Goal: Information Seeking & Learning: Find specific page/section

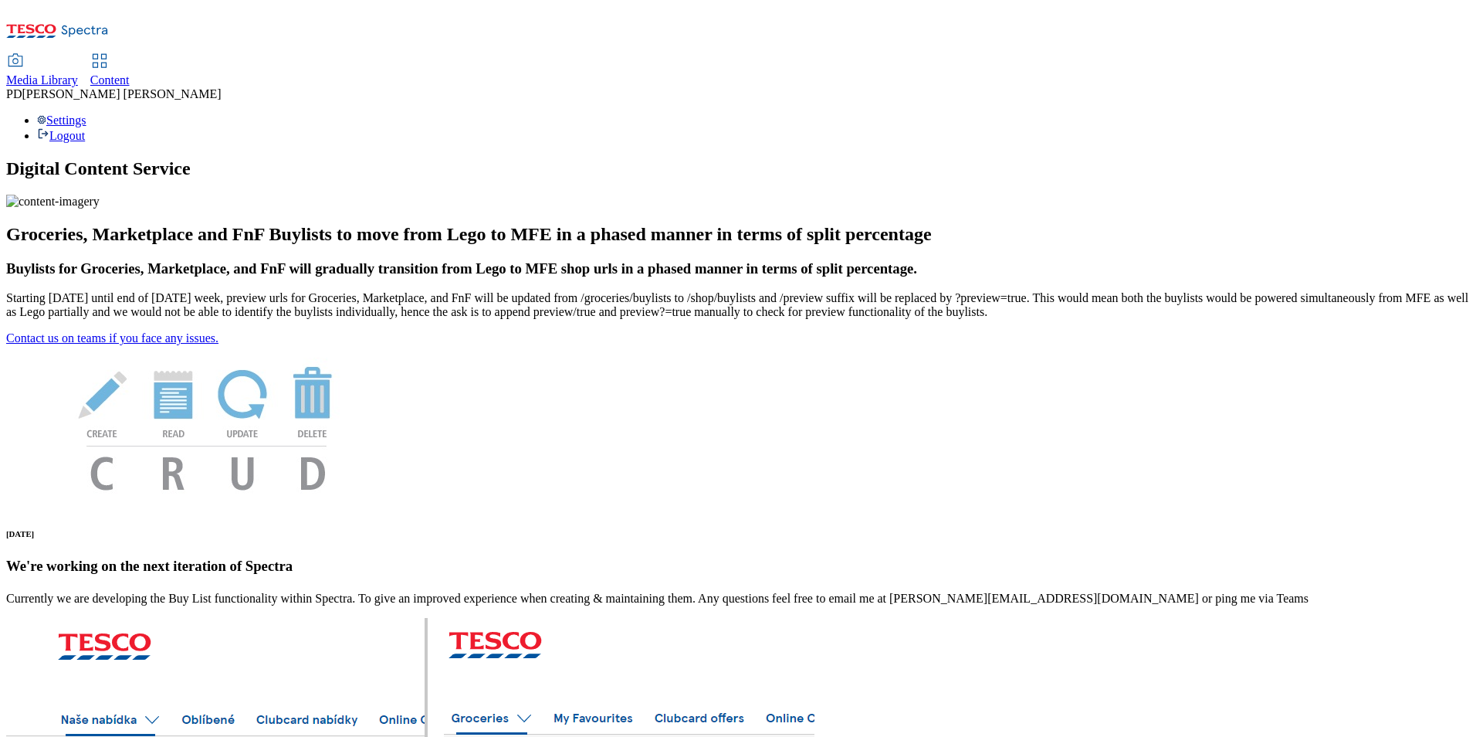
click at [49, 25] on icon at bounding box center [57, 35] width 103 height 32
click at [130, 73] on span "Content" at bounding box center [109, 79] width 39 height 13
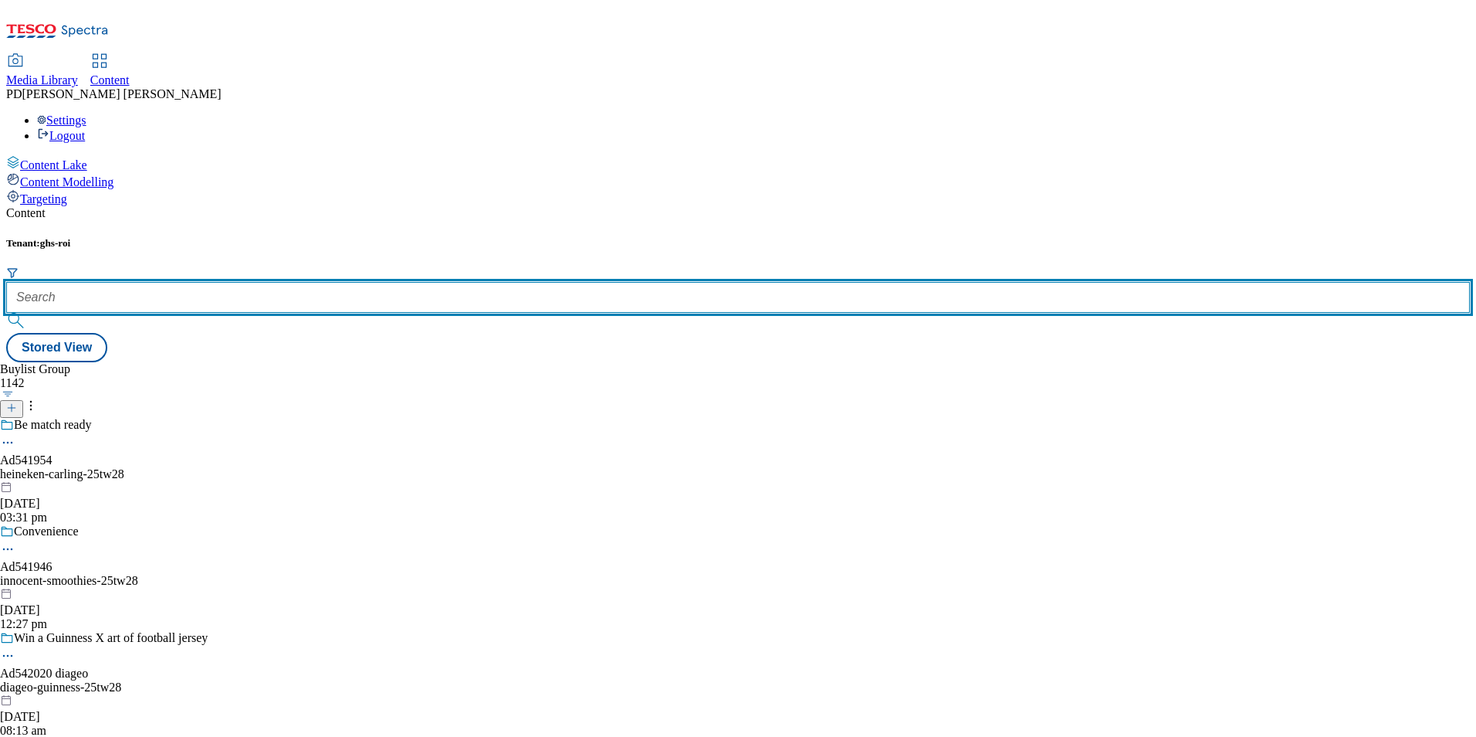
click at [340, 282] on input "text" at bounding box center [738, 297] width 1464 height 31
paste input "541852"
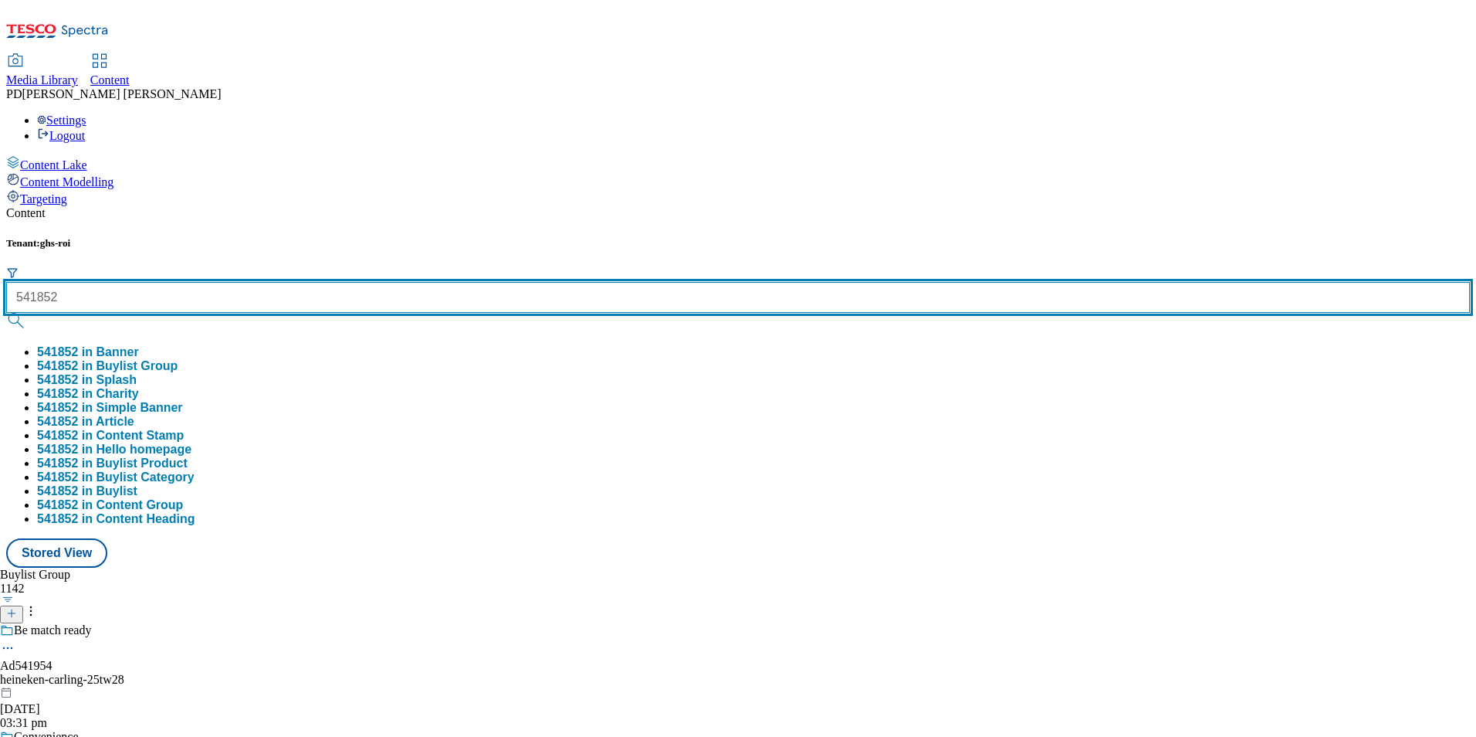
click at [6, 313] on button "submit" at bounding box center [17, 320] width 22 height 15
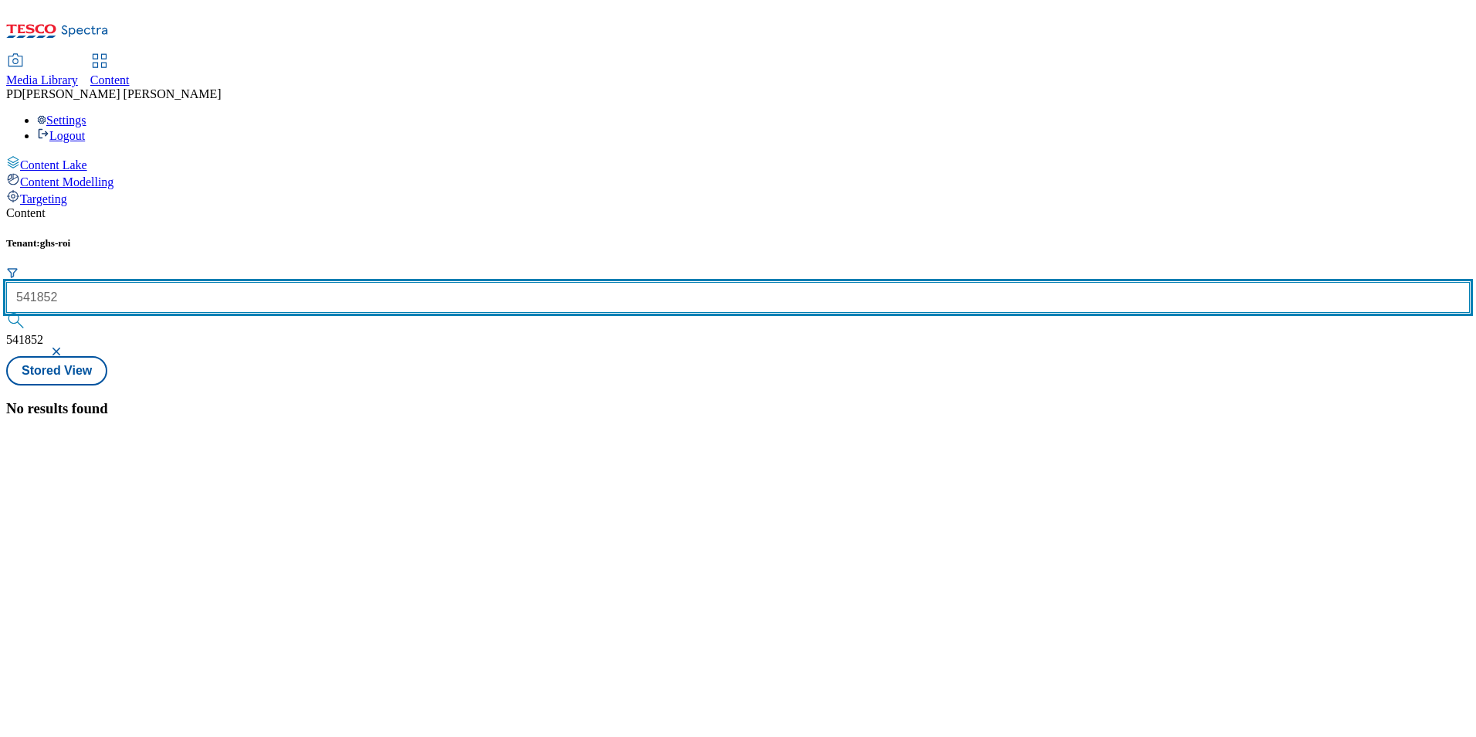
click at [360, 282] on input "541852" at bounding box center [738, 297] width 1464 height 31
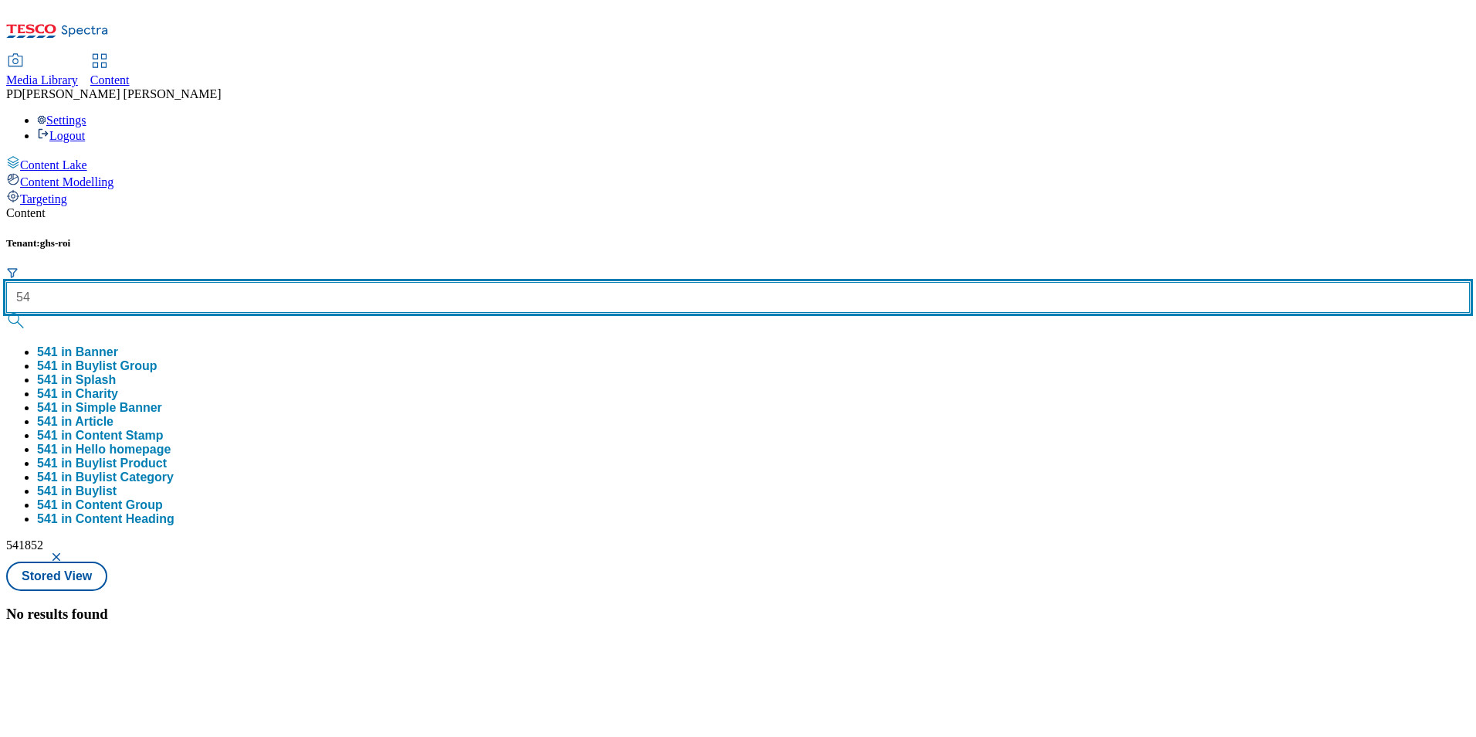
type input "5"
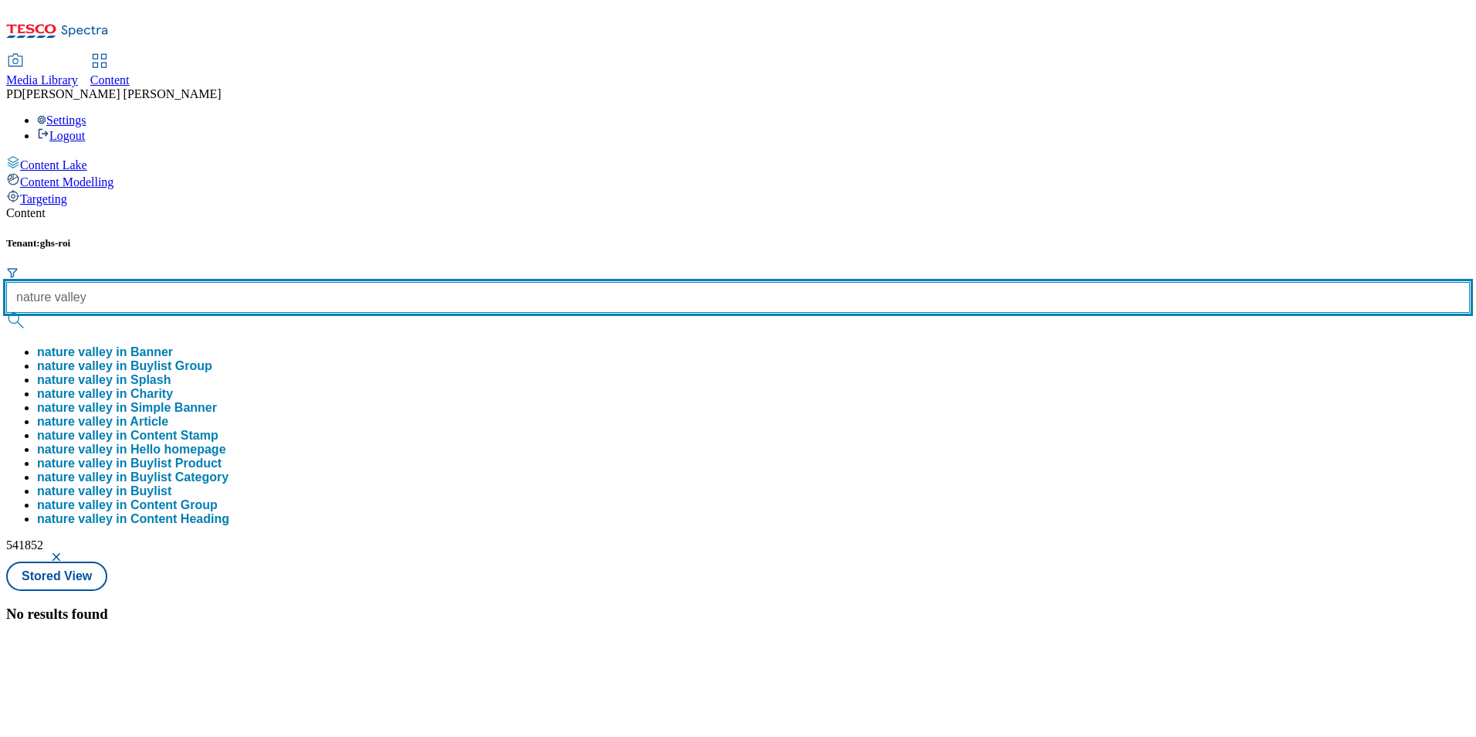
type input "nature valley"
click at [6, 313] on button "submit" at bounding box center [17, 320] width 22 height 15
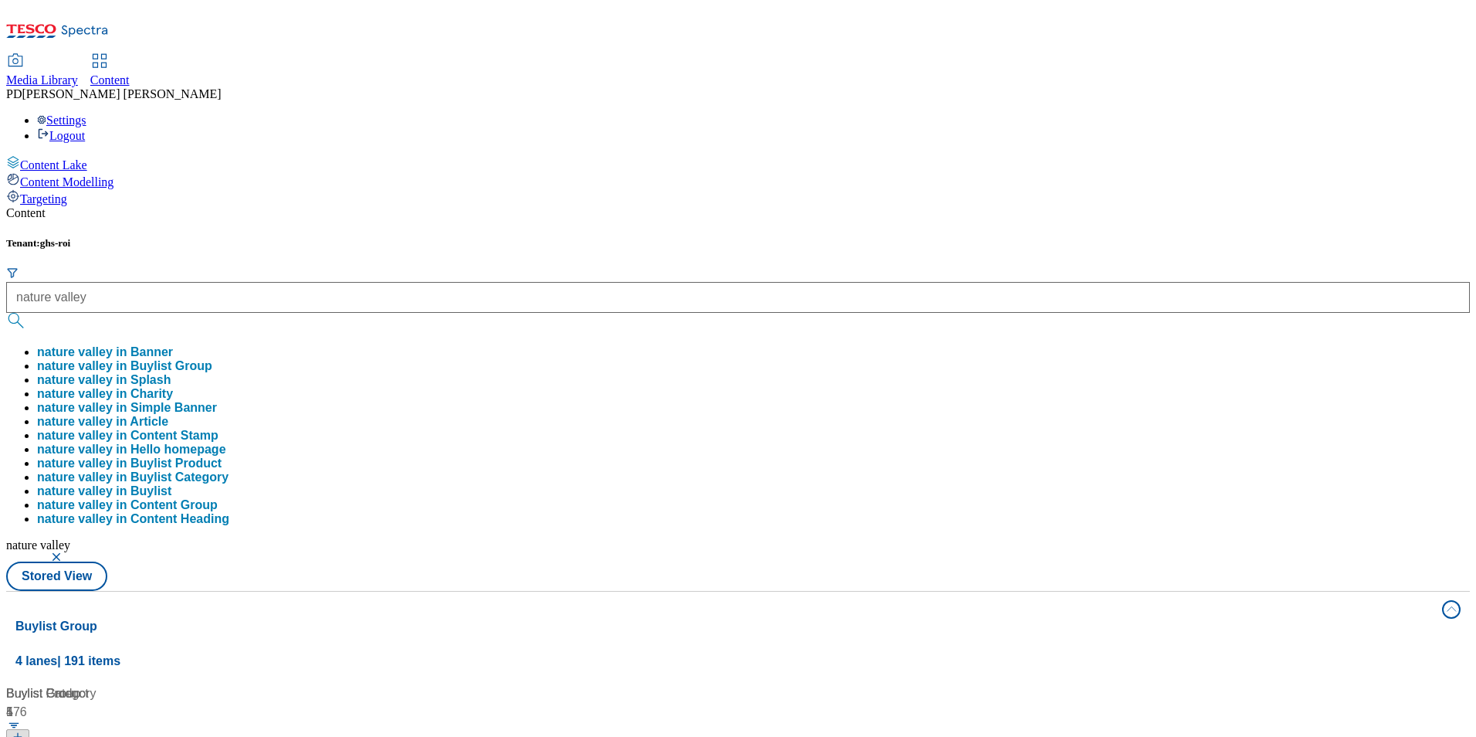
click at [706, 206] on div "Content Tenant: ghs-roi nature valley nature valley in Banner nature valley in …" at bounding box center [738, 735] width 1464 height 1058
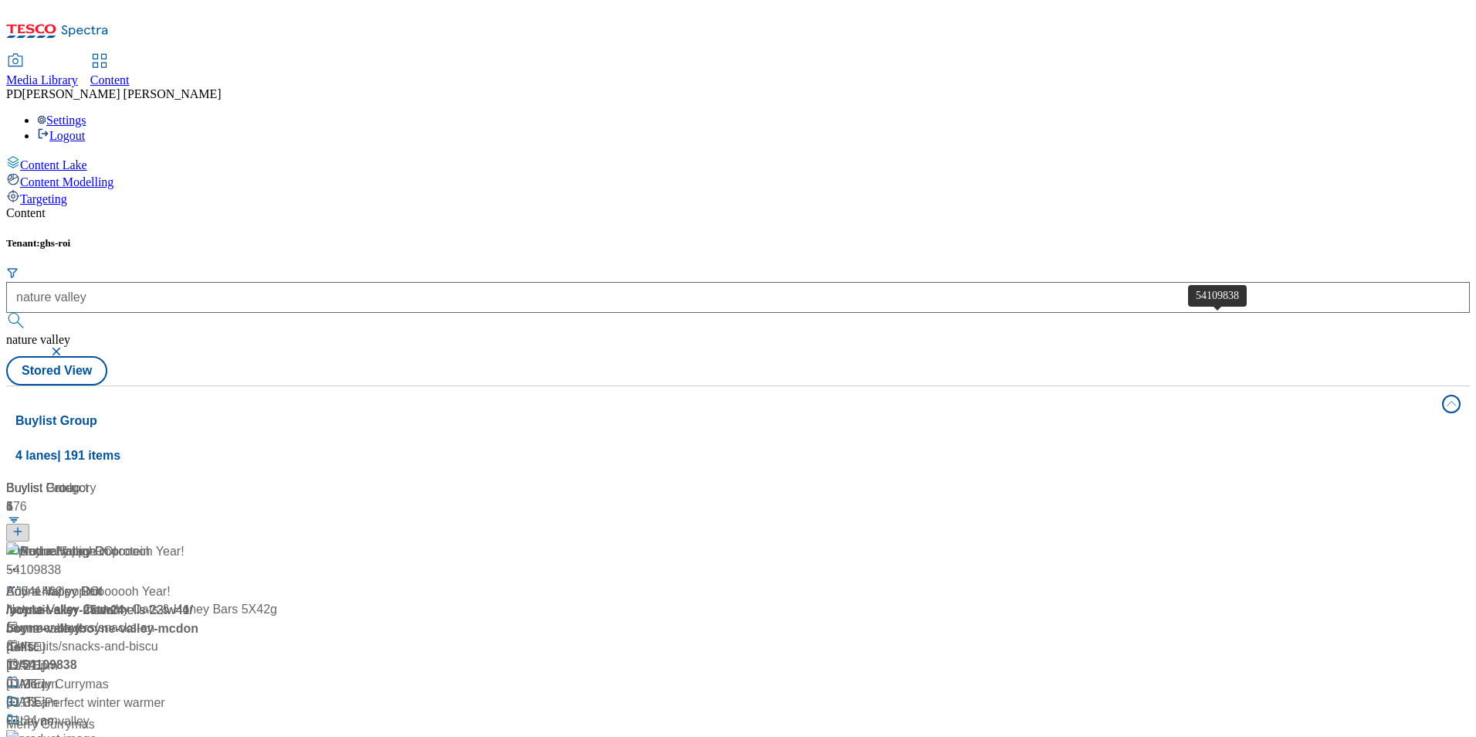
click at [61, 561] on div "54109838" at bounding box center [33, 570] width 55 height 19
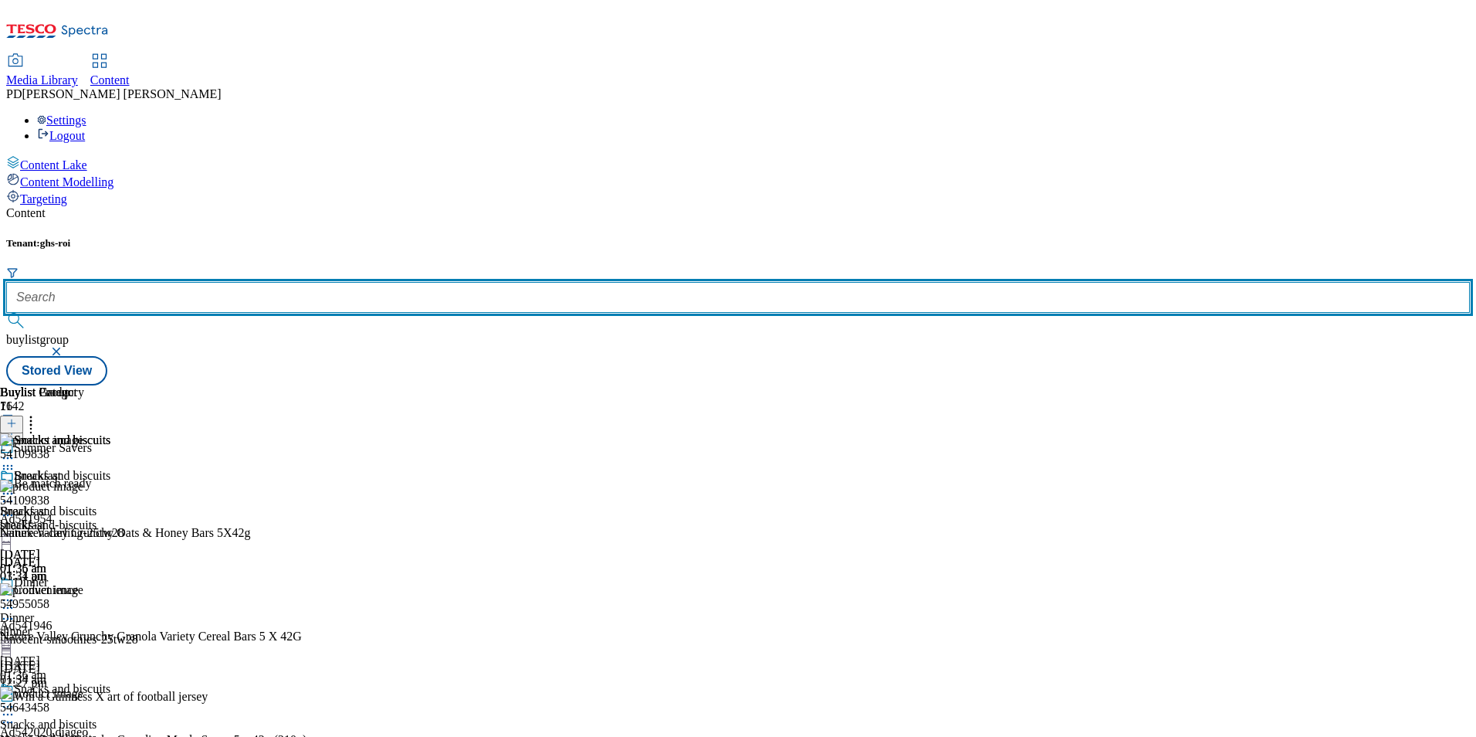
click at [376, 282] on input "text" at bounding box center [738, 297] width 1464 height 31
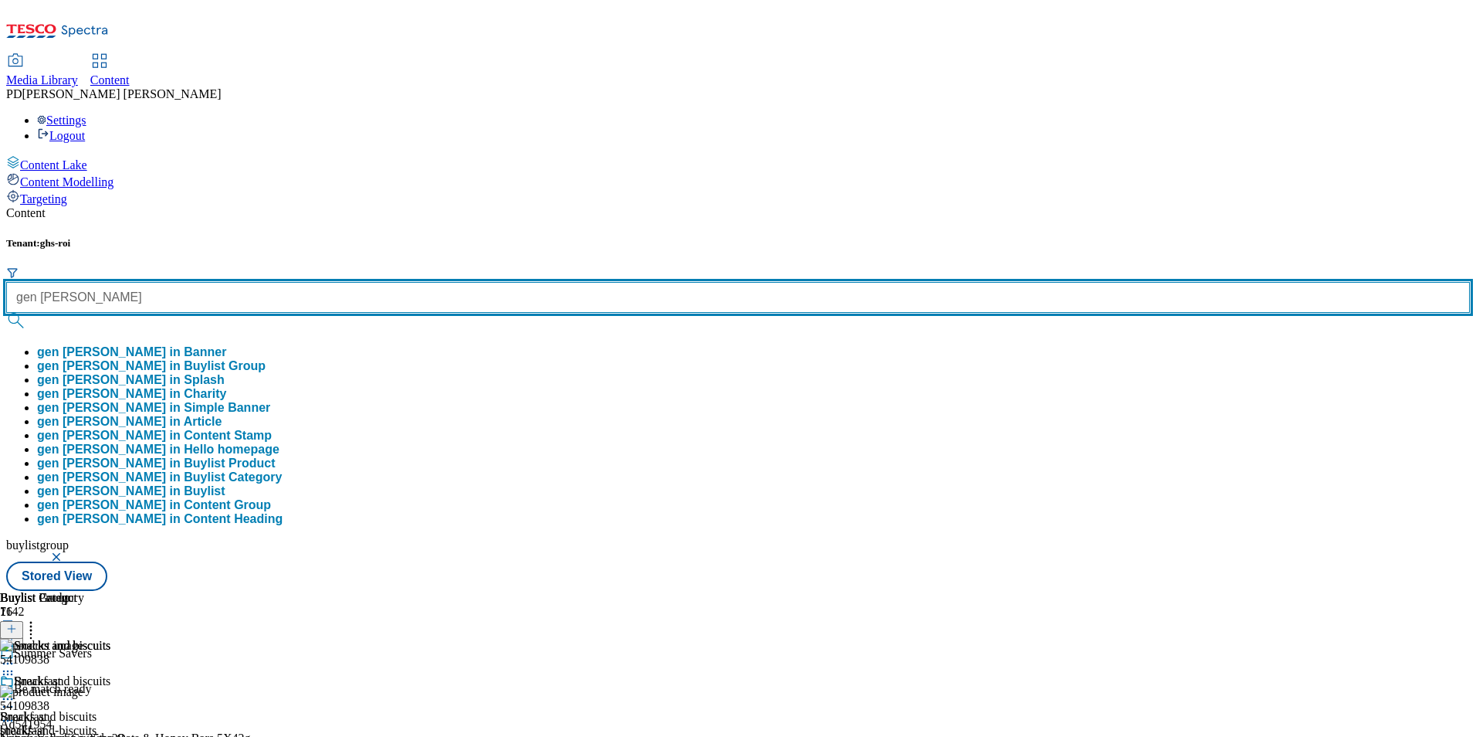
click at [6, 313] on button "submit" at bounding box center [17, 320] width 22 height 15
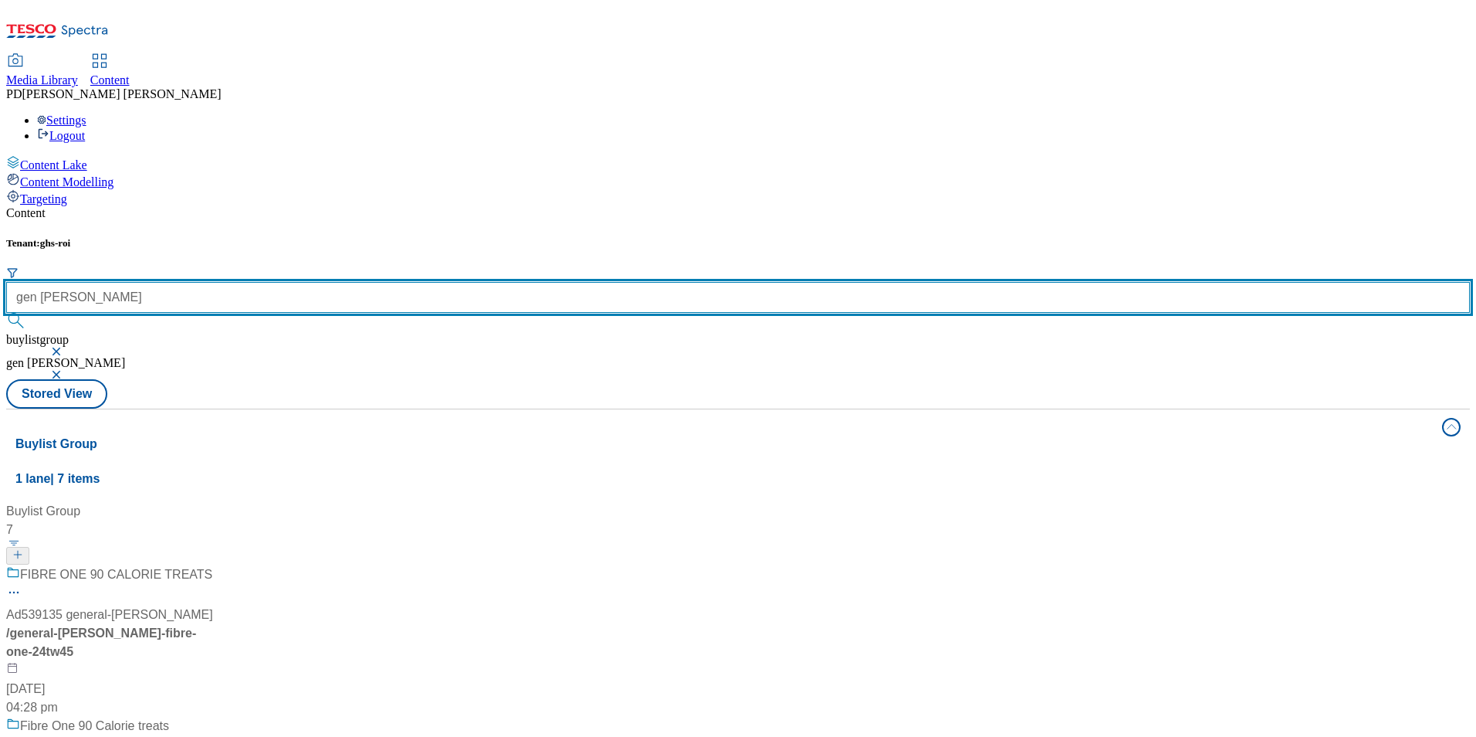
click at [359, 282] on input "gen mills" at bounding box center [738, 297] width 1464 height 31
type input "general mills"
click at [6, 313] on button "submit" at bounding box center [17, 320] width 22 height 15
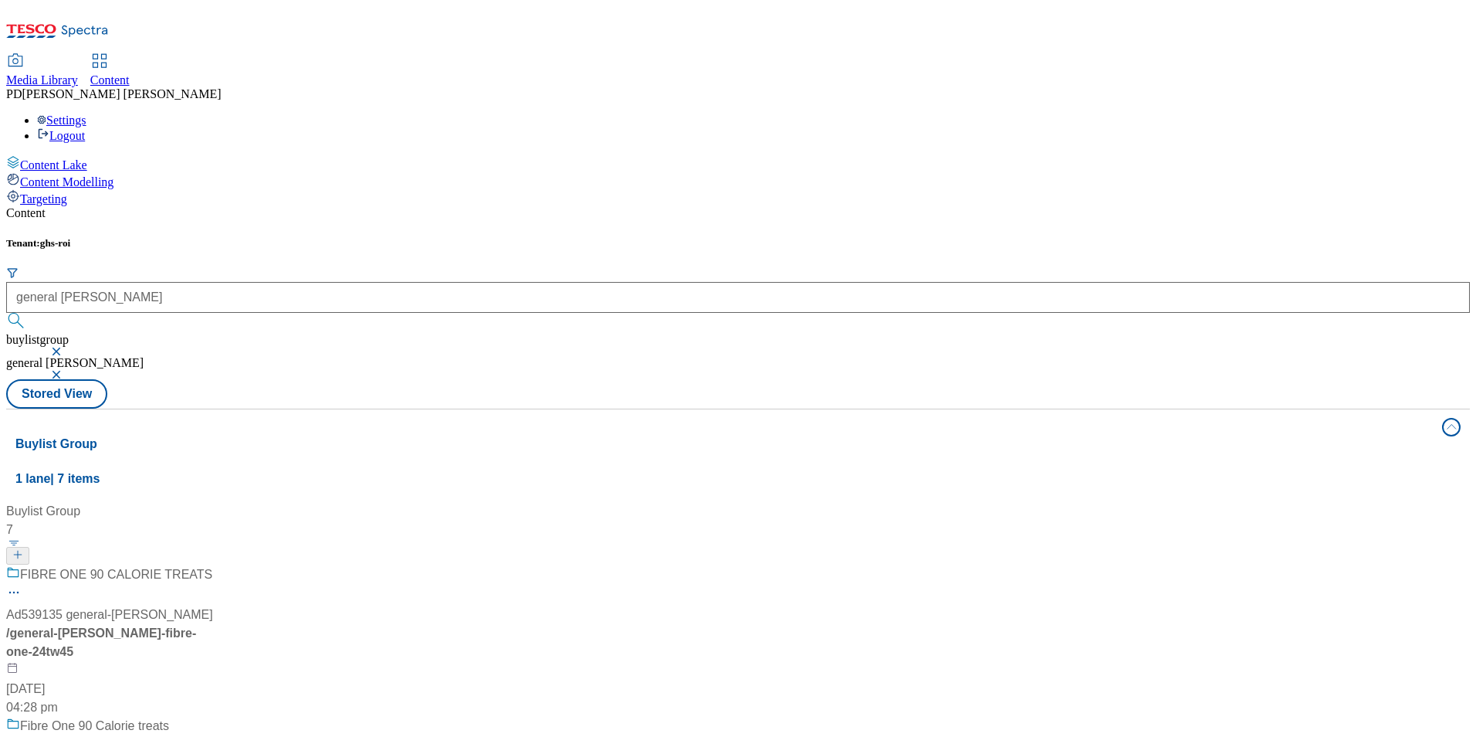
click at [66, 370] on button "button" at bounding box center [57, 374] width 15 height 9
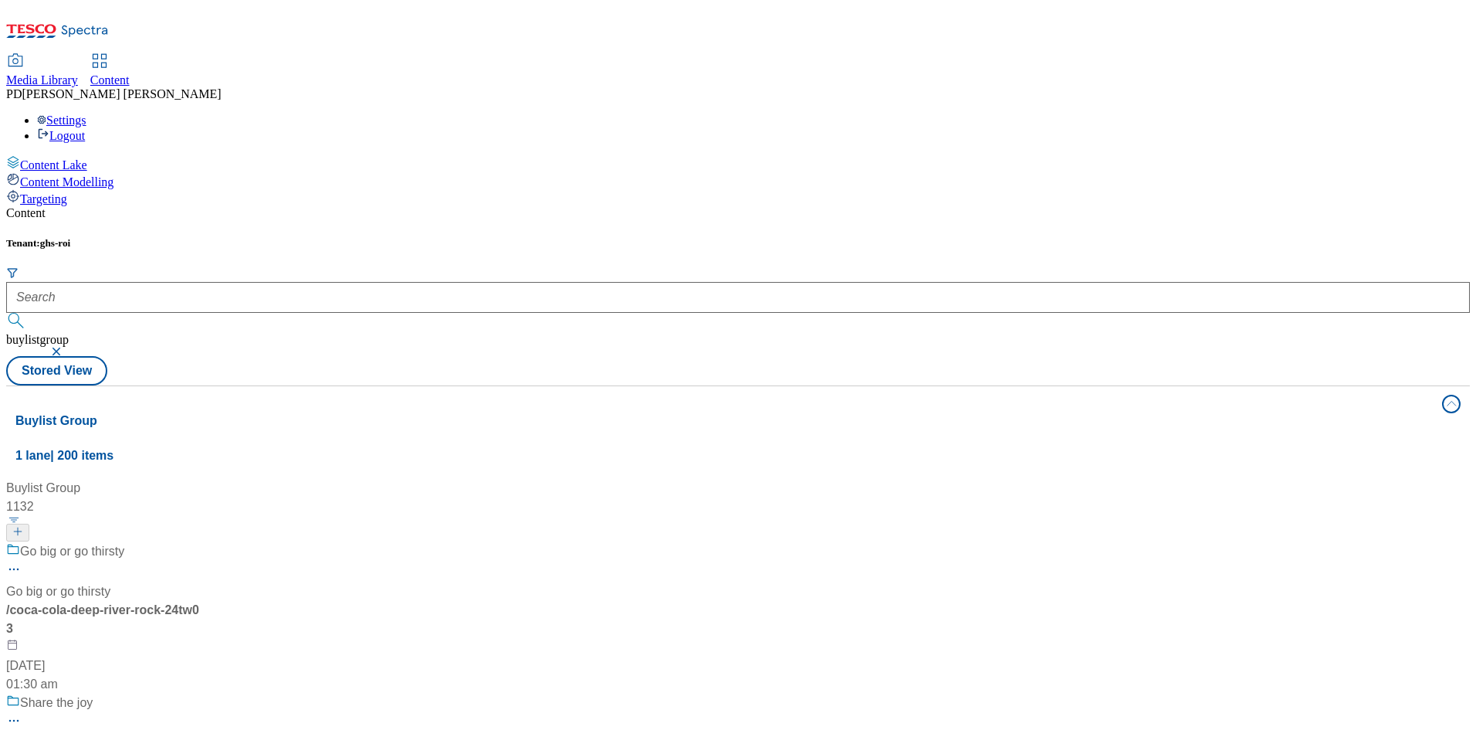
click at [66, 347] on button "button" at bounding box center [57, 351] width 15 height 9
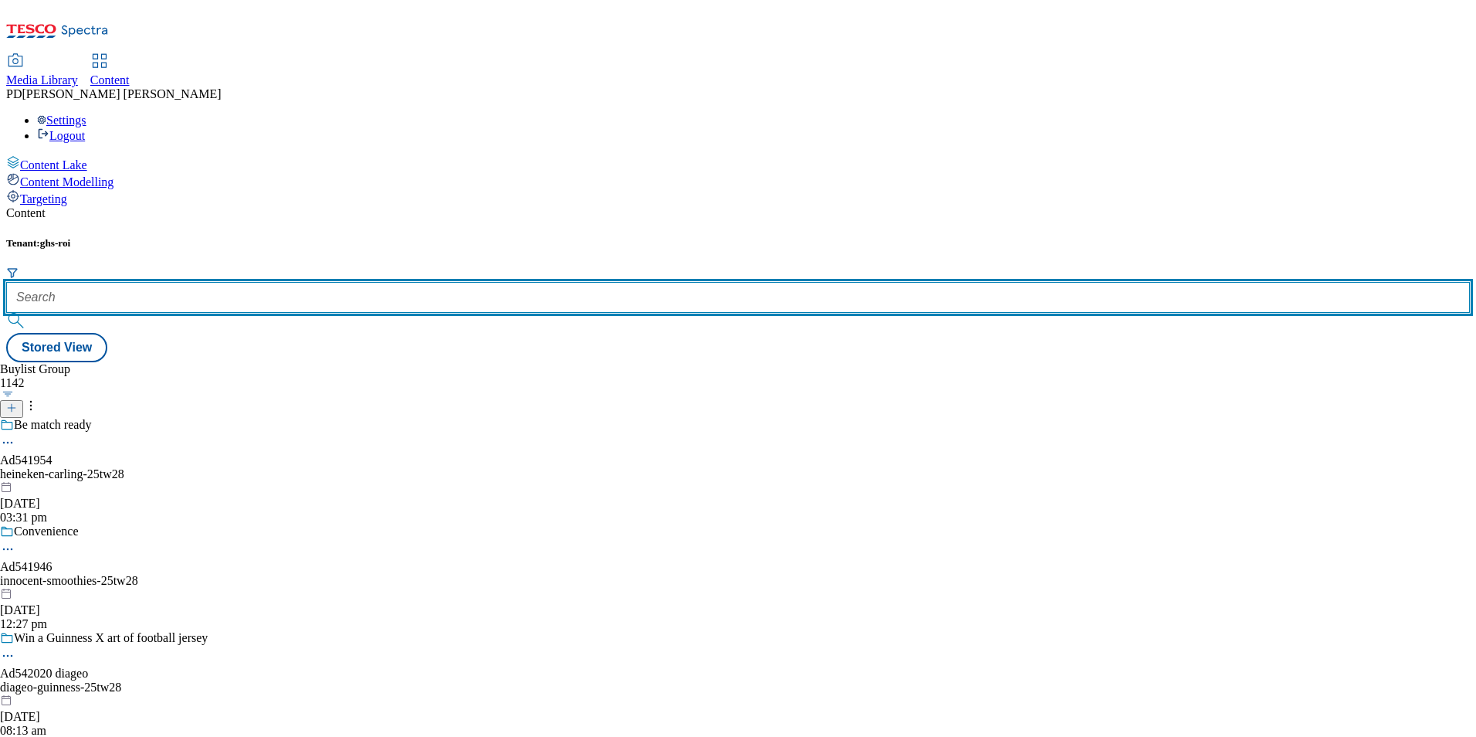
click at [319, 282] on input "text" at bounding box center [738, 297] width 1464 height 31
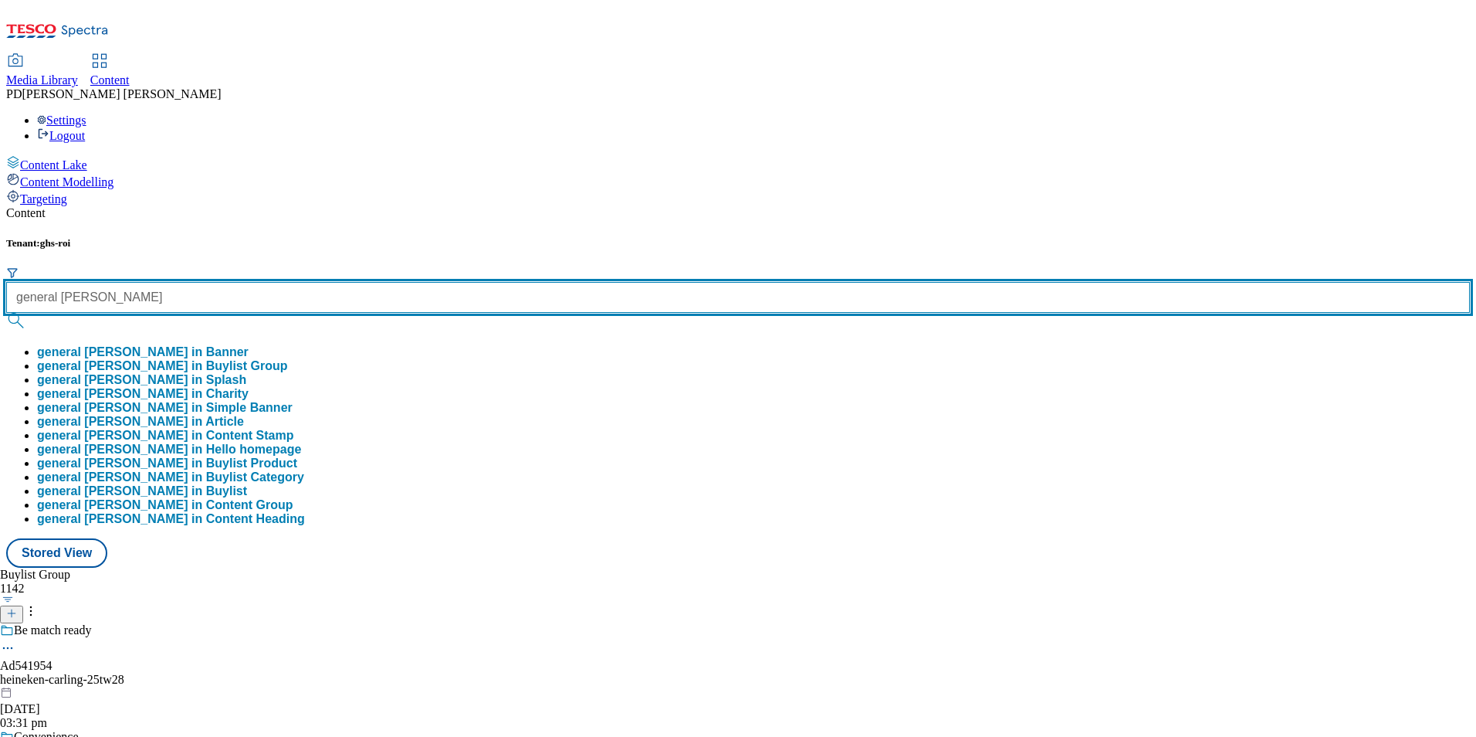
type input "general mills"
click at [6, 313] on button "submit" at bounding box center [17, 320] width 22 height 15
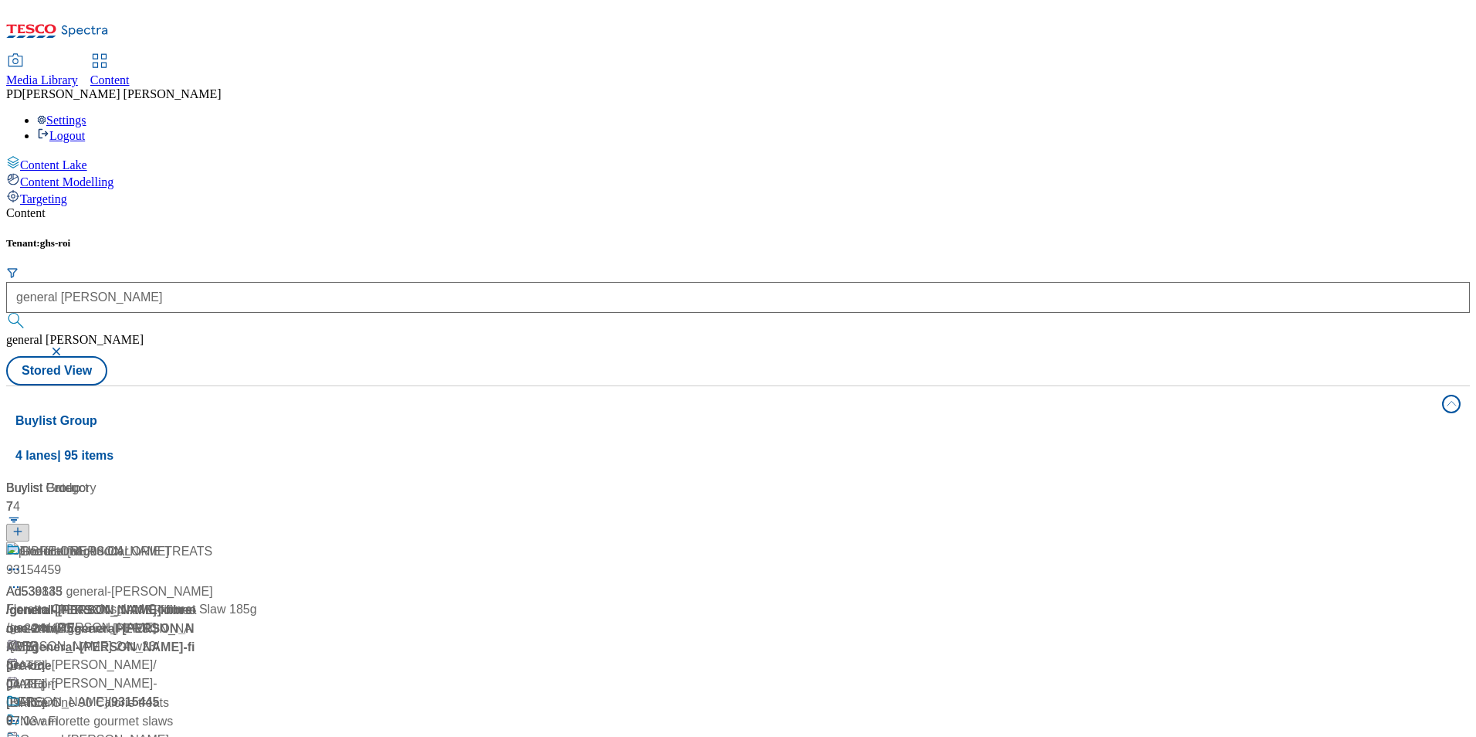
click at [661, 589] on div "Buylist Group 4 lanes | 95 items Buylist 7 The fillet of cheddar Ad536843 / gen…" at bounding box center [738, 721] width 1464 height 673
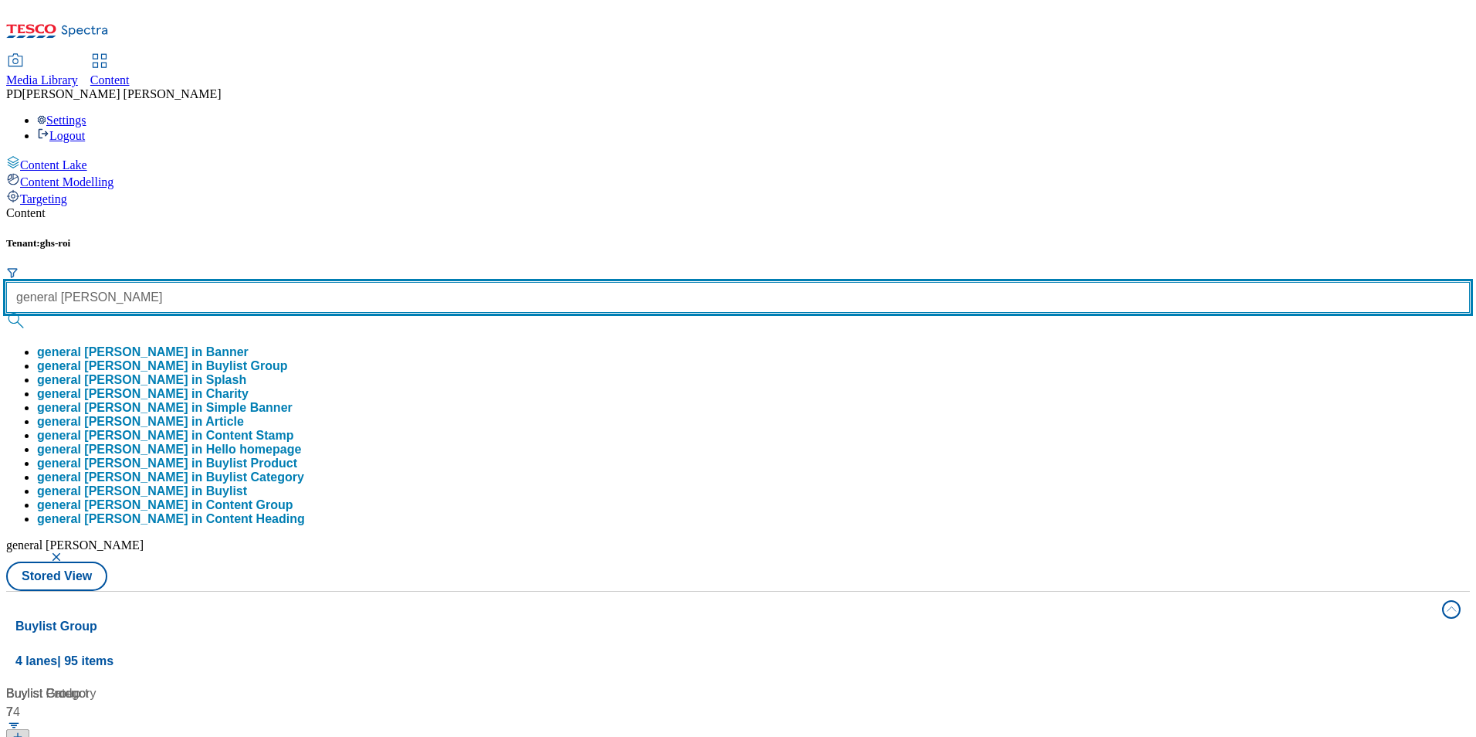
click at [402, 282] on input "general mills" at bounding box center [738, 297] width 1464 height 31
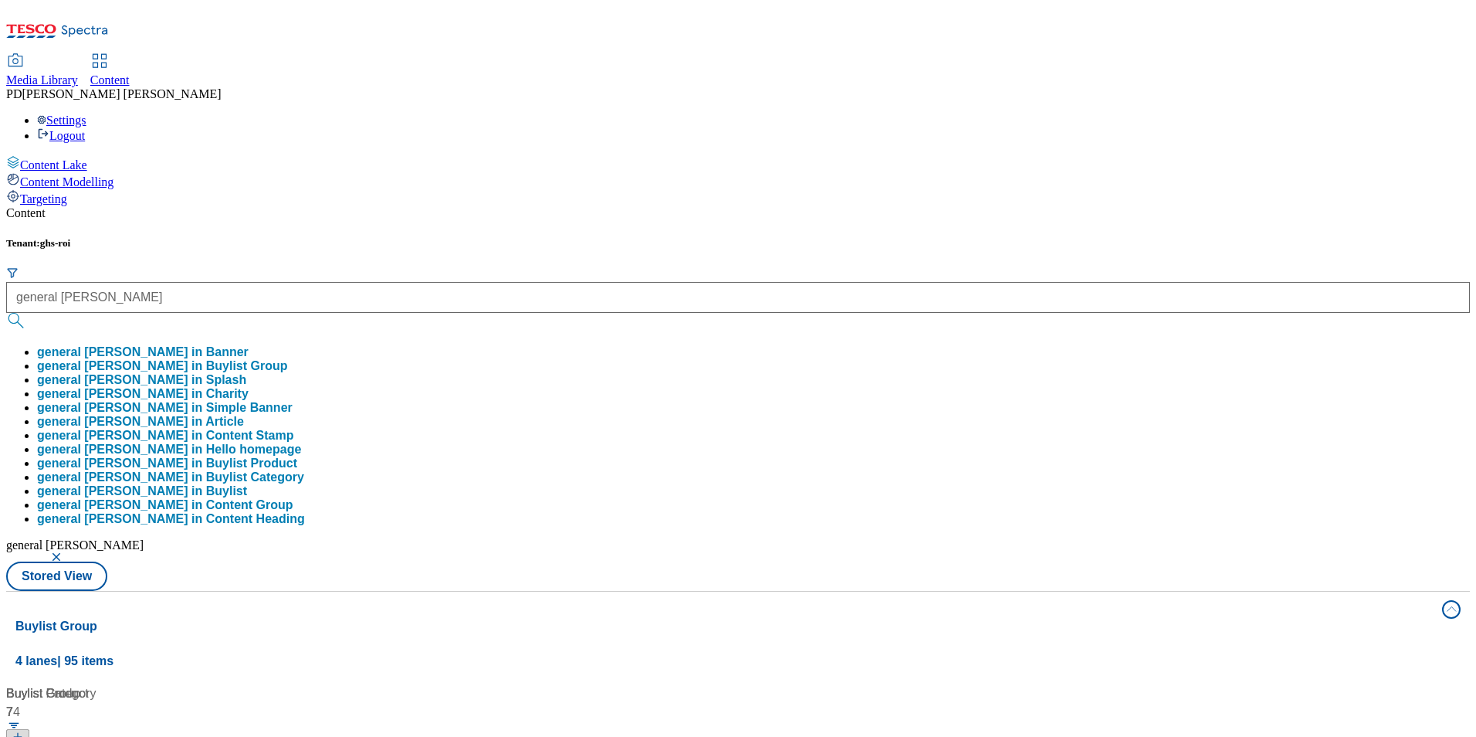
click at [66, 552] on button "button" at bounding box center [57, 556] width 15 height 9
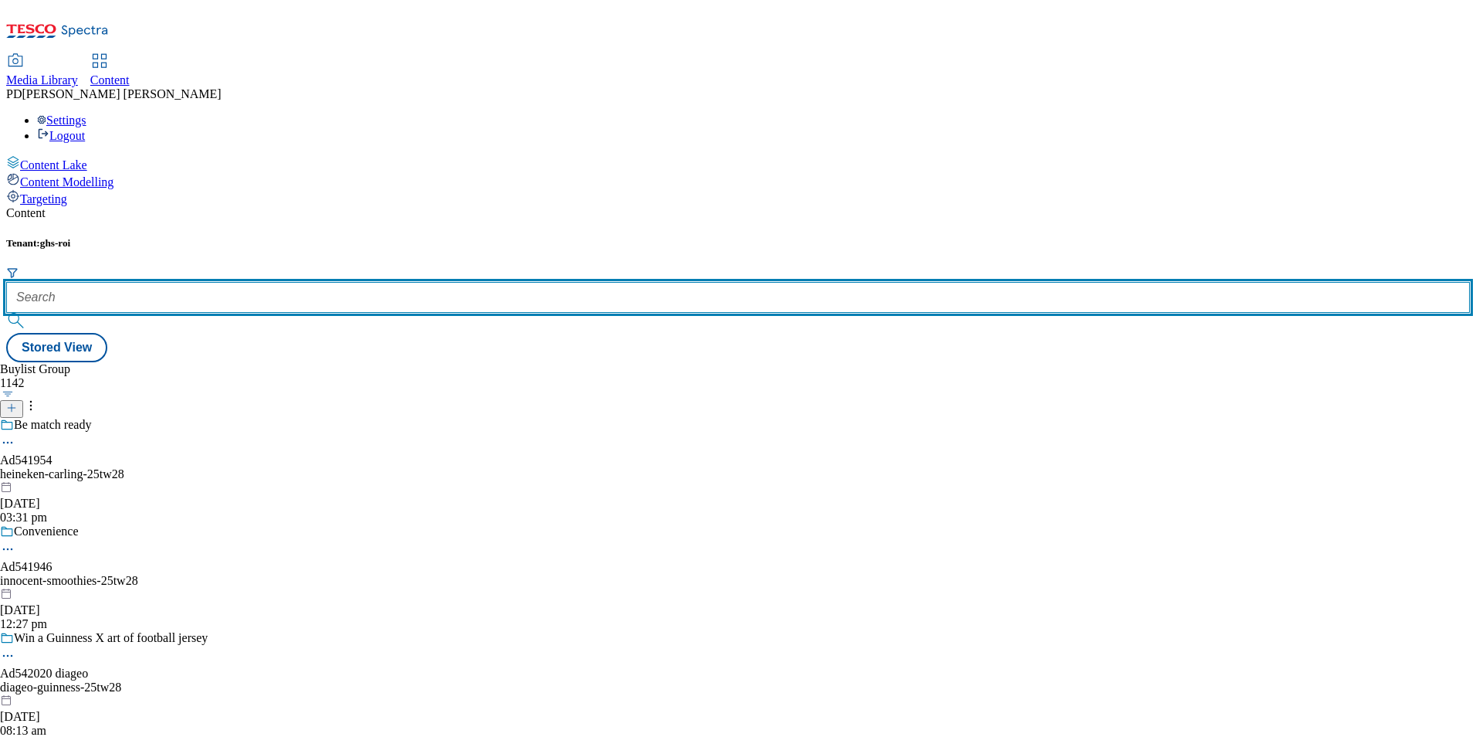
click at [333, 282] on input "text" at bounding box center [738, 297] width 1464 height 31
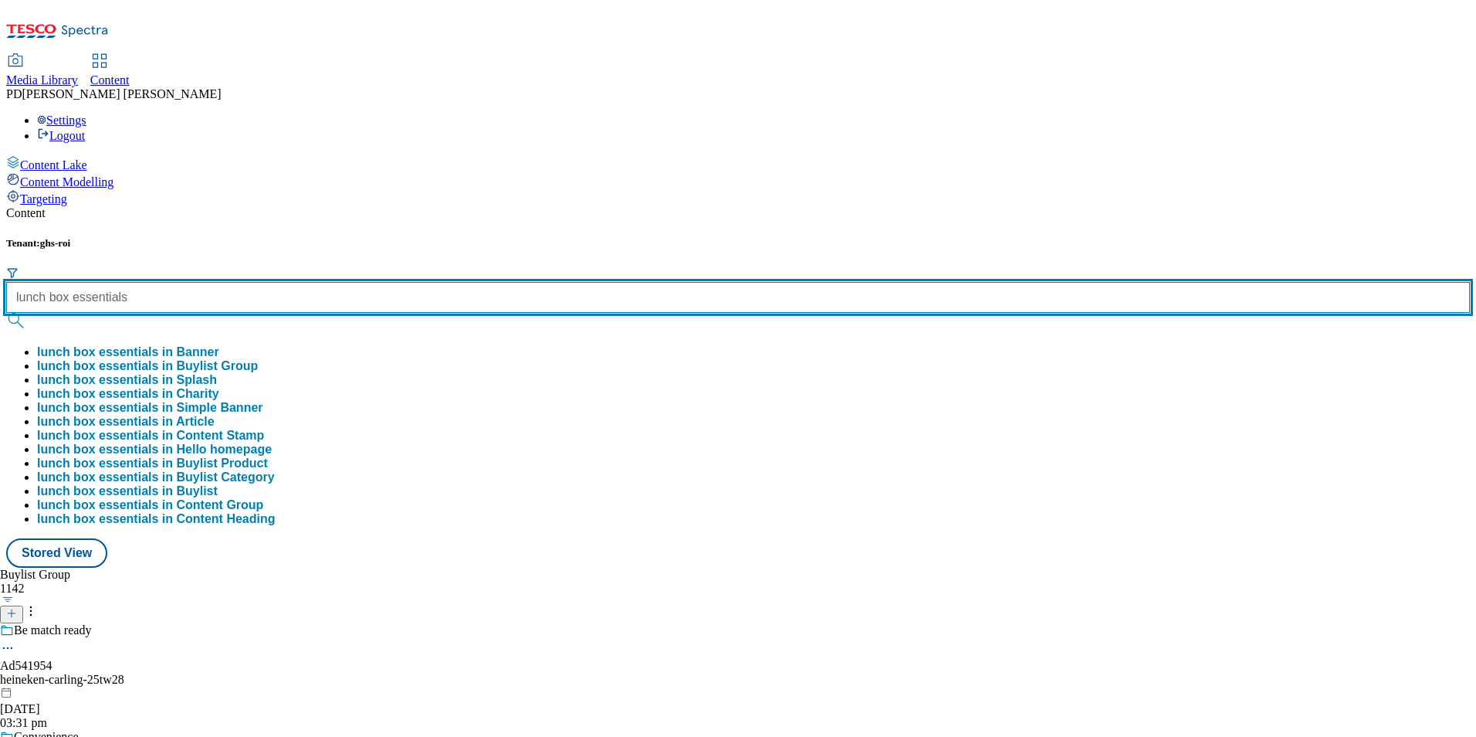
type input "lunch box essentials"
click at [6, 313] on button "submit" at bounding box center [17, 320] width 22 height 15
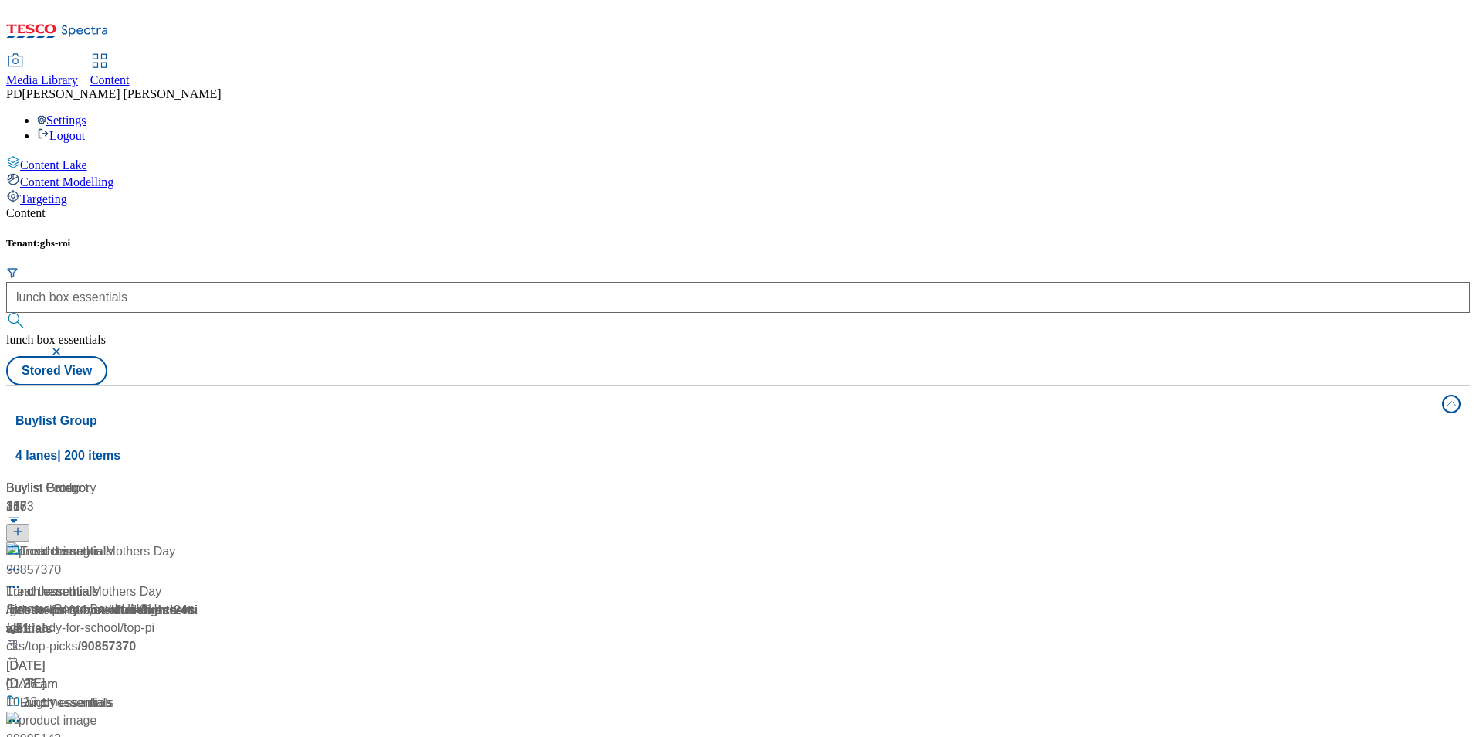
click at [66, 347] on button "button" at bounding box center [57, 351] width 15 height 9
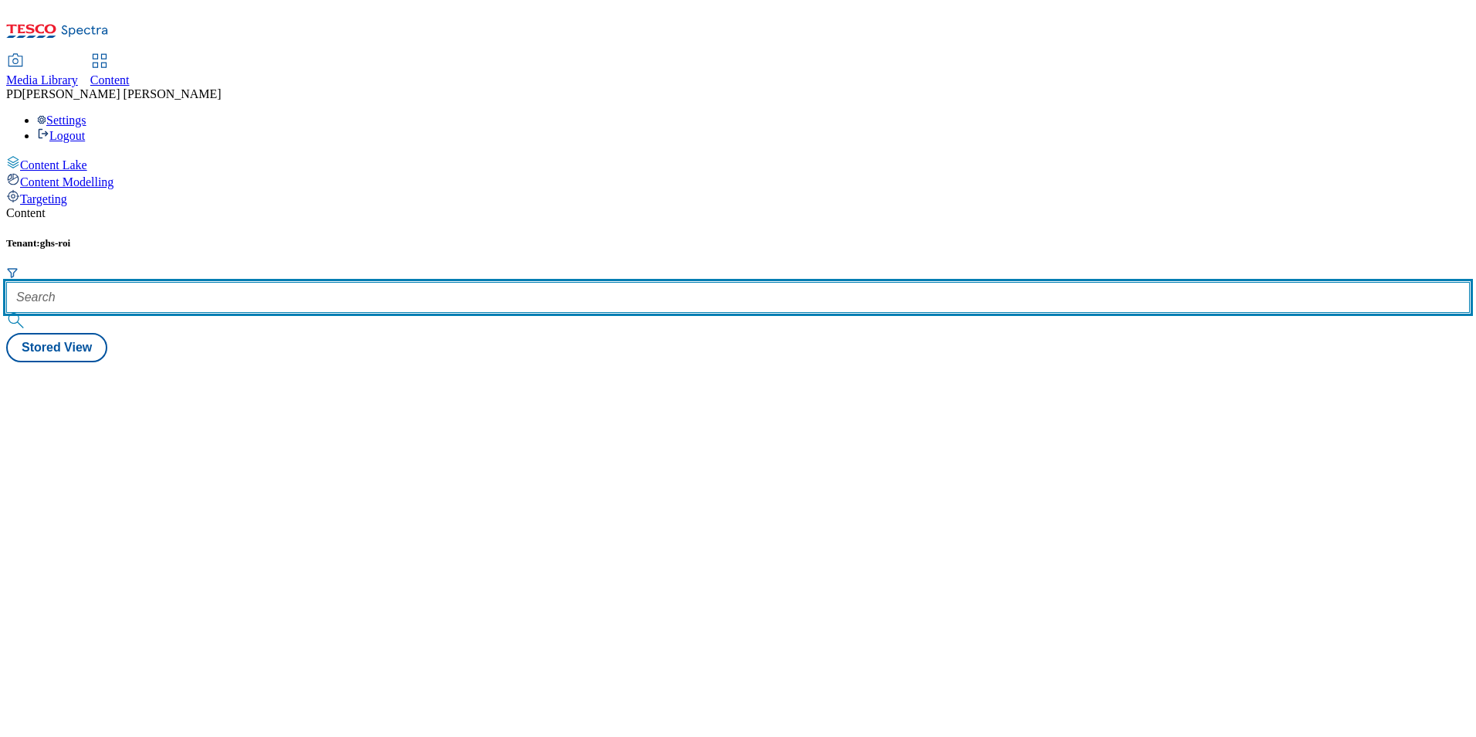
click at [379, 282] on input "text" at bounding box center [738, 297] width 1464 height 31
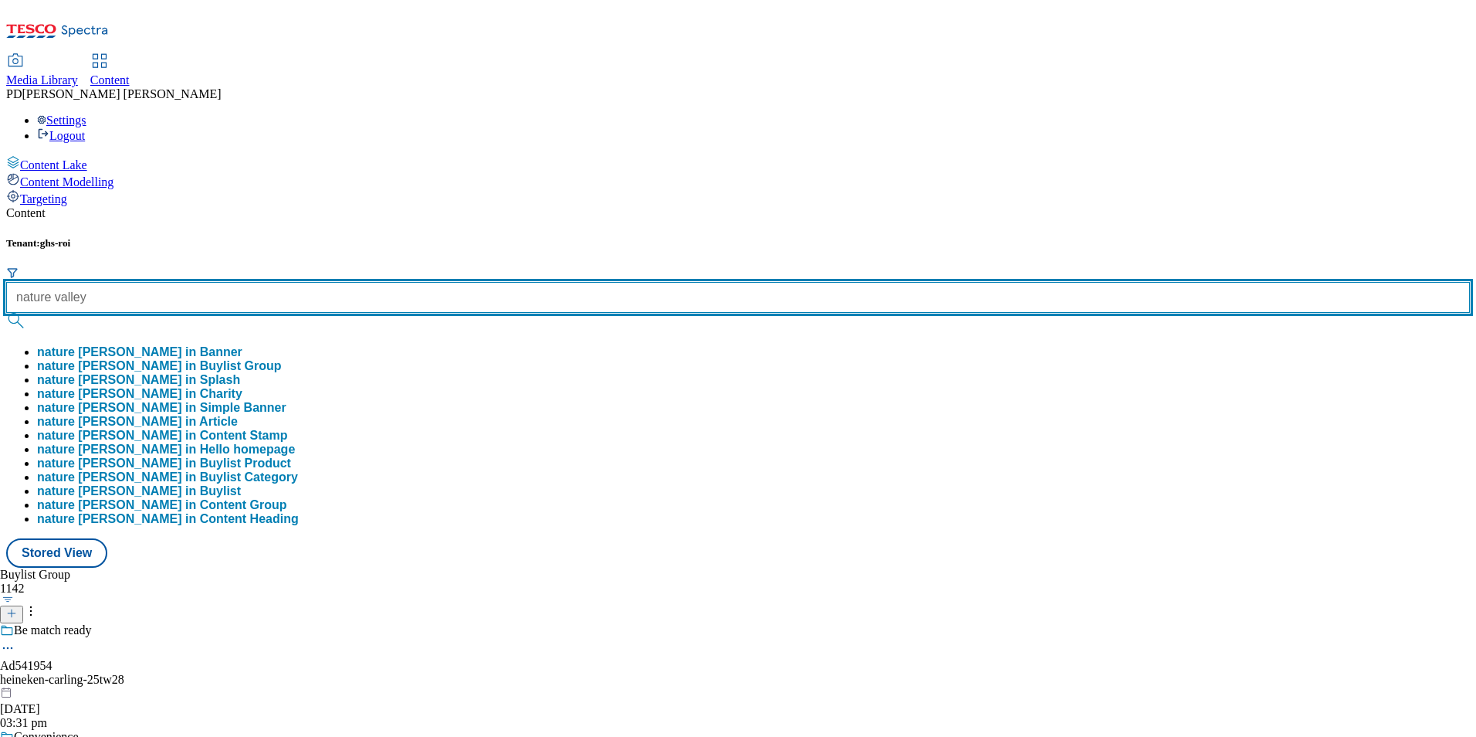
type input "nature valley"
click at [6, 313] on button "submit" at bounding box center [17, 320] width 22 height 15
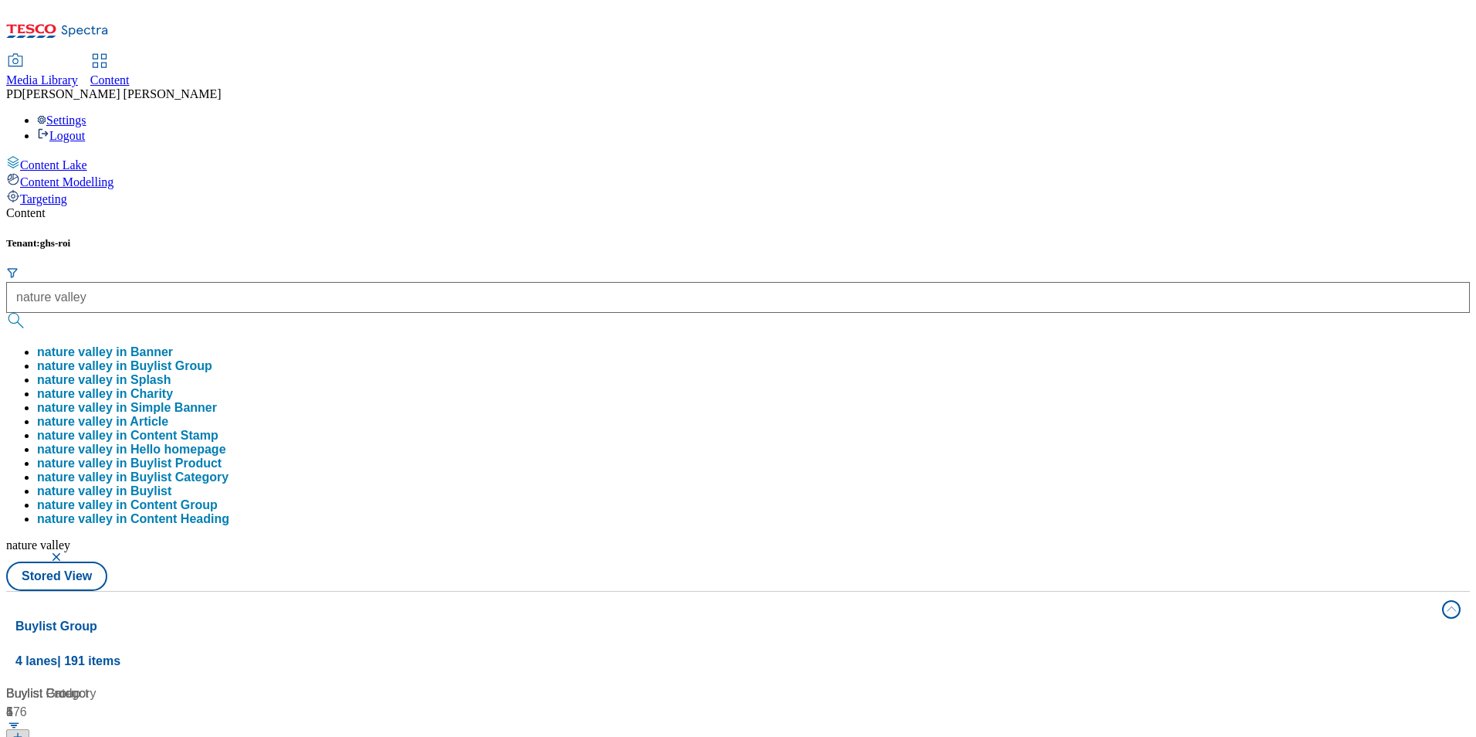
click at [693, 206] on div "Content Tenant: ghs-roi nature valley nature valley in Banner nature valley in …" at bounding box center [738, 735] width 1464 height 1058
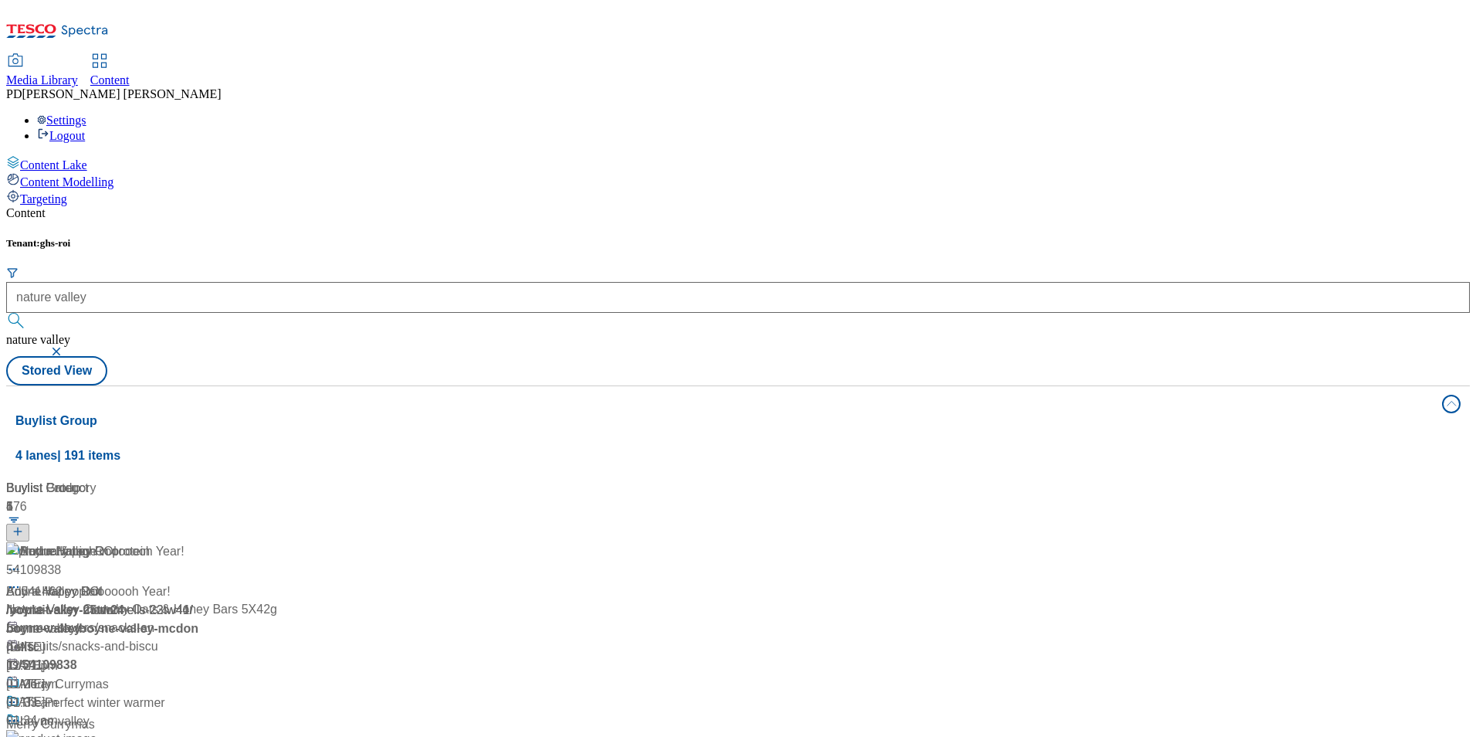
scroll to position [200, 0]
click at [97, 542] on img at bounding box center [51, 551] width 90 height 19
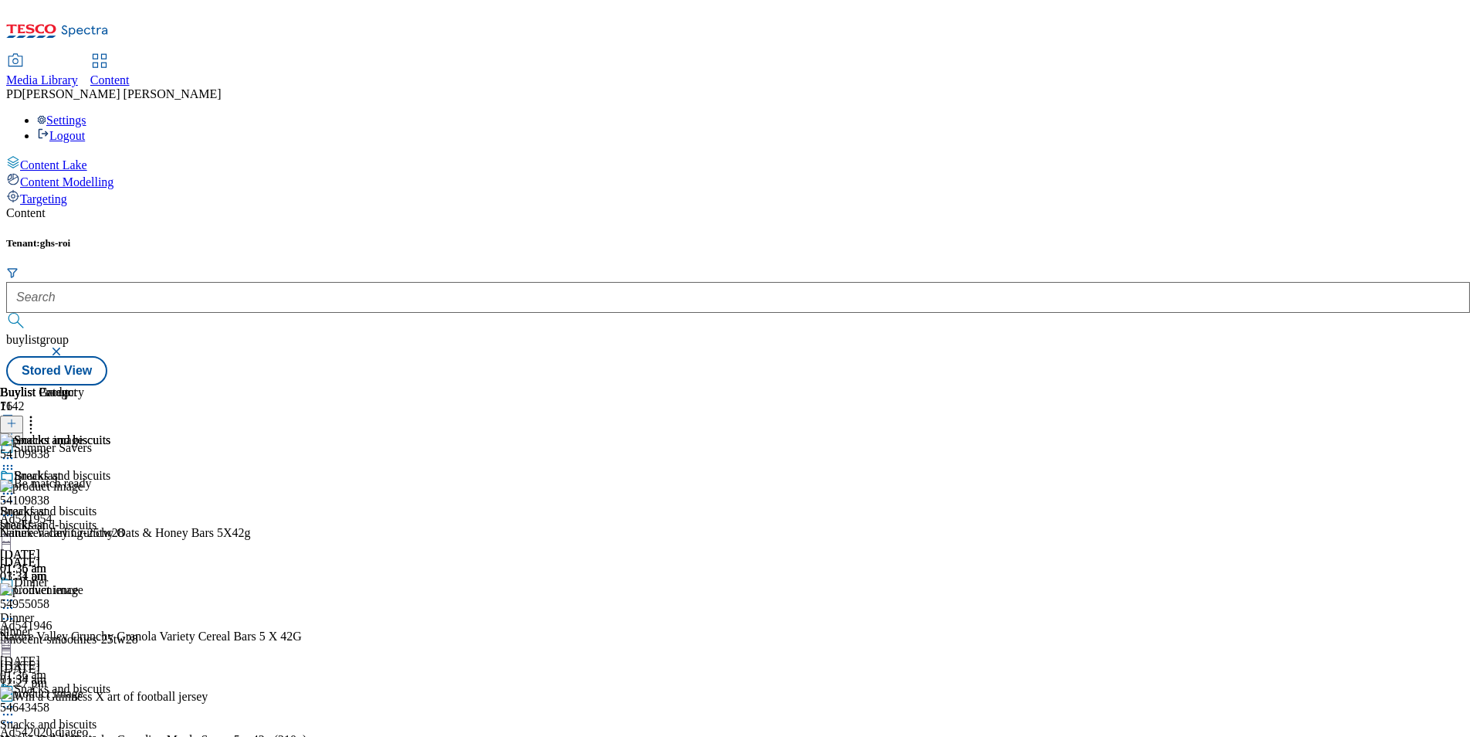
click at [13, 493] on circle at bounding box center [12, 494] width 2 height 2
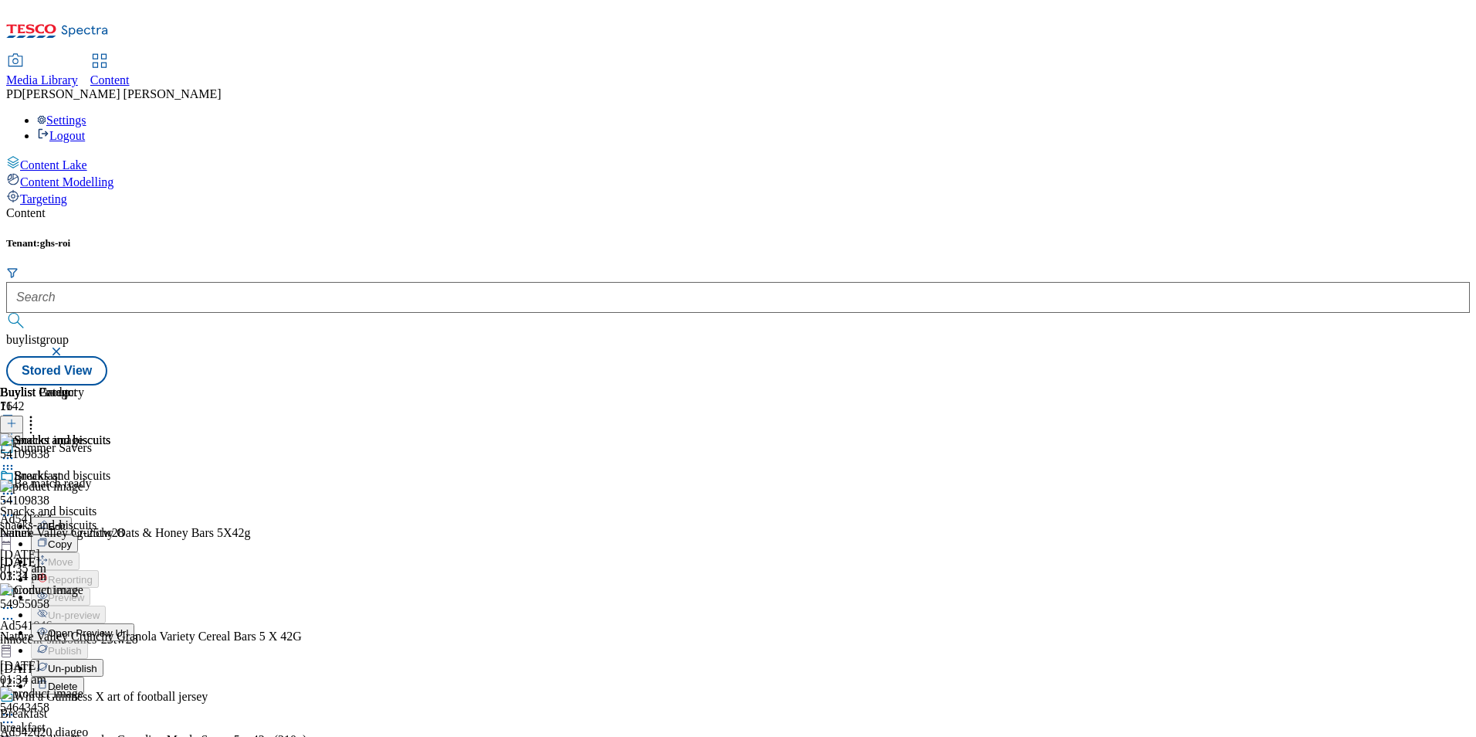
click at [128, 627] on span "Open Preview Url" at bounding box center [88, 633] width 80 height 12
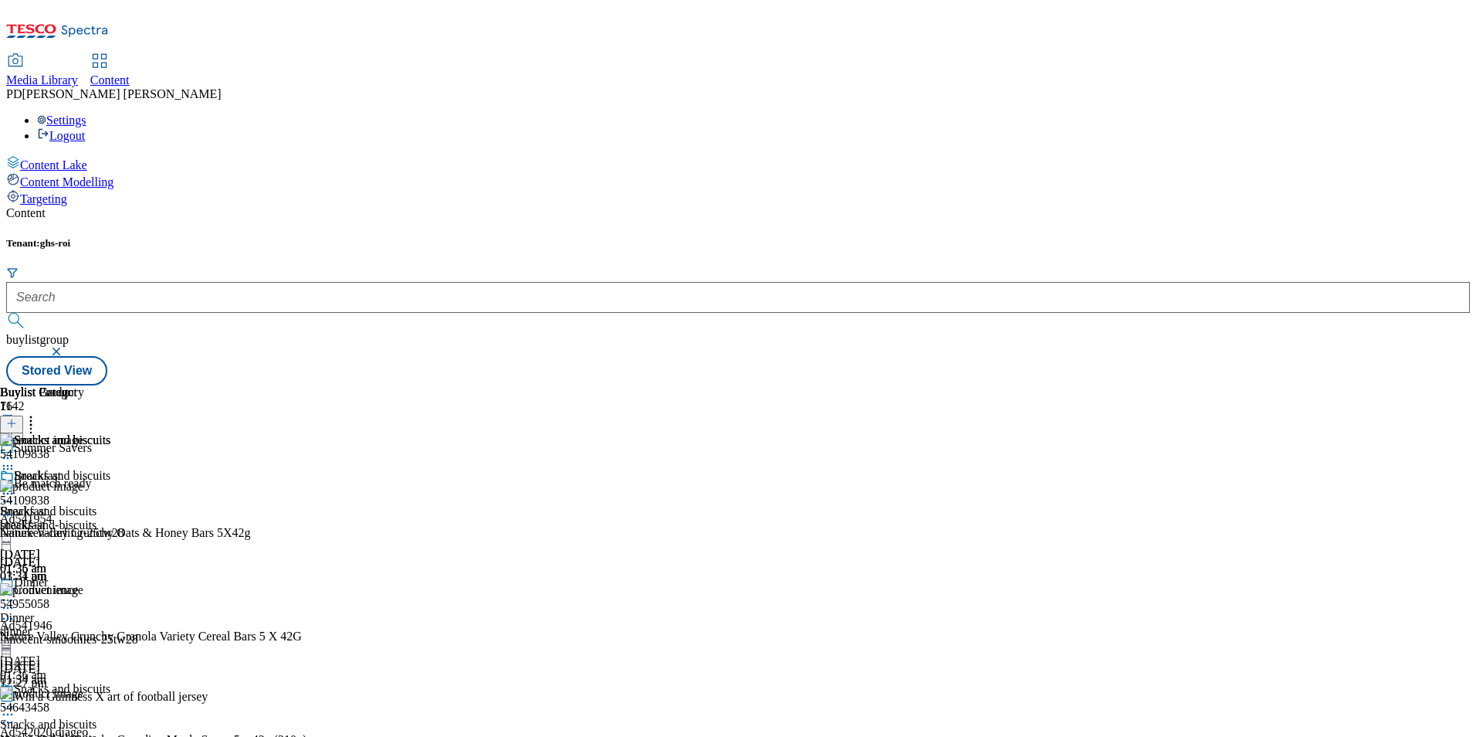
click at [66, 347] on button "button" at bounding box center [57, 351] width 15 height 9
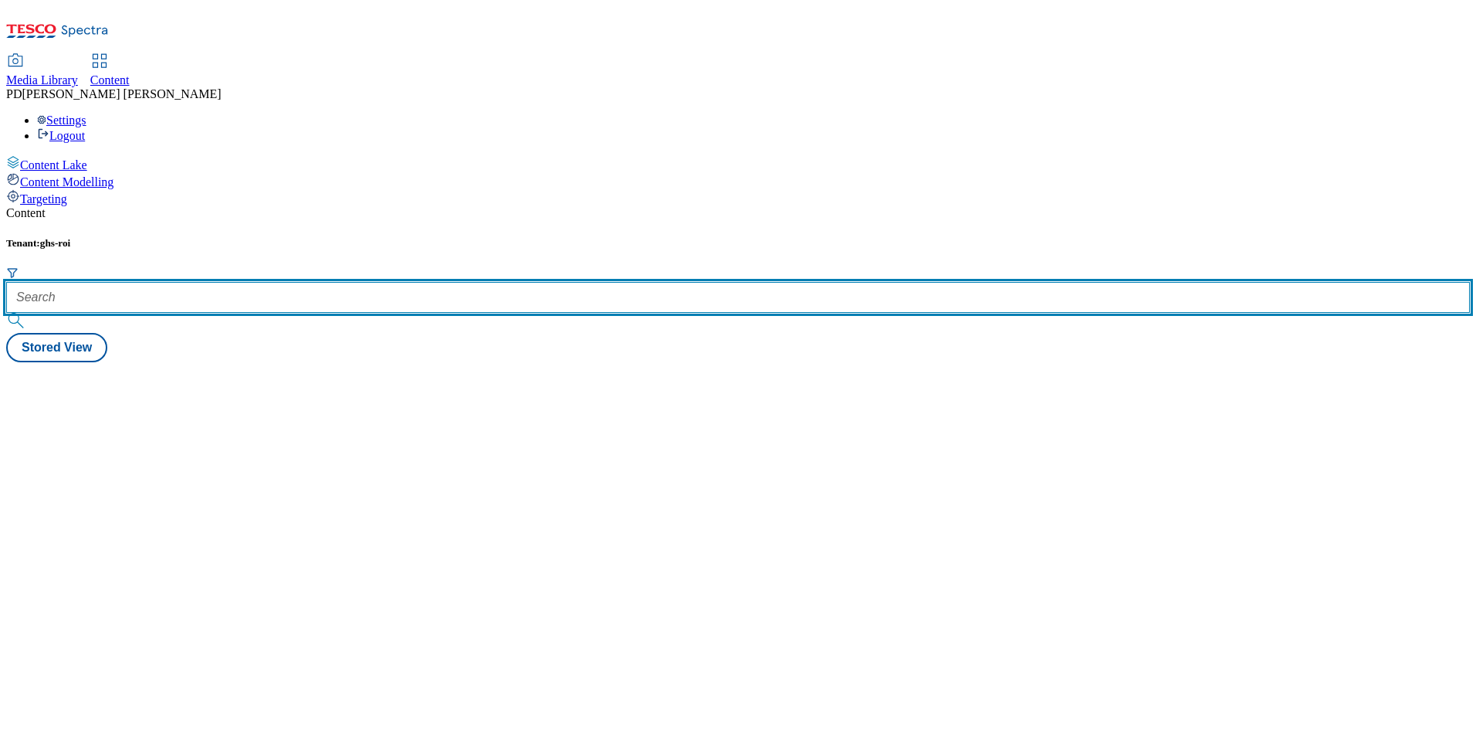
click at [324, 282] on input "text" at bounding box center [738, 297] width 1464 height 31
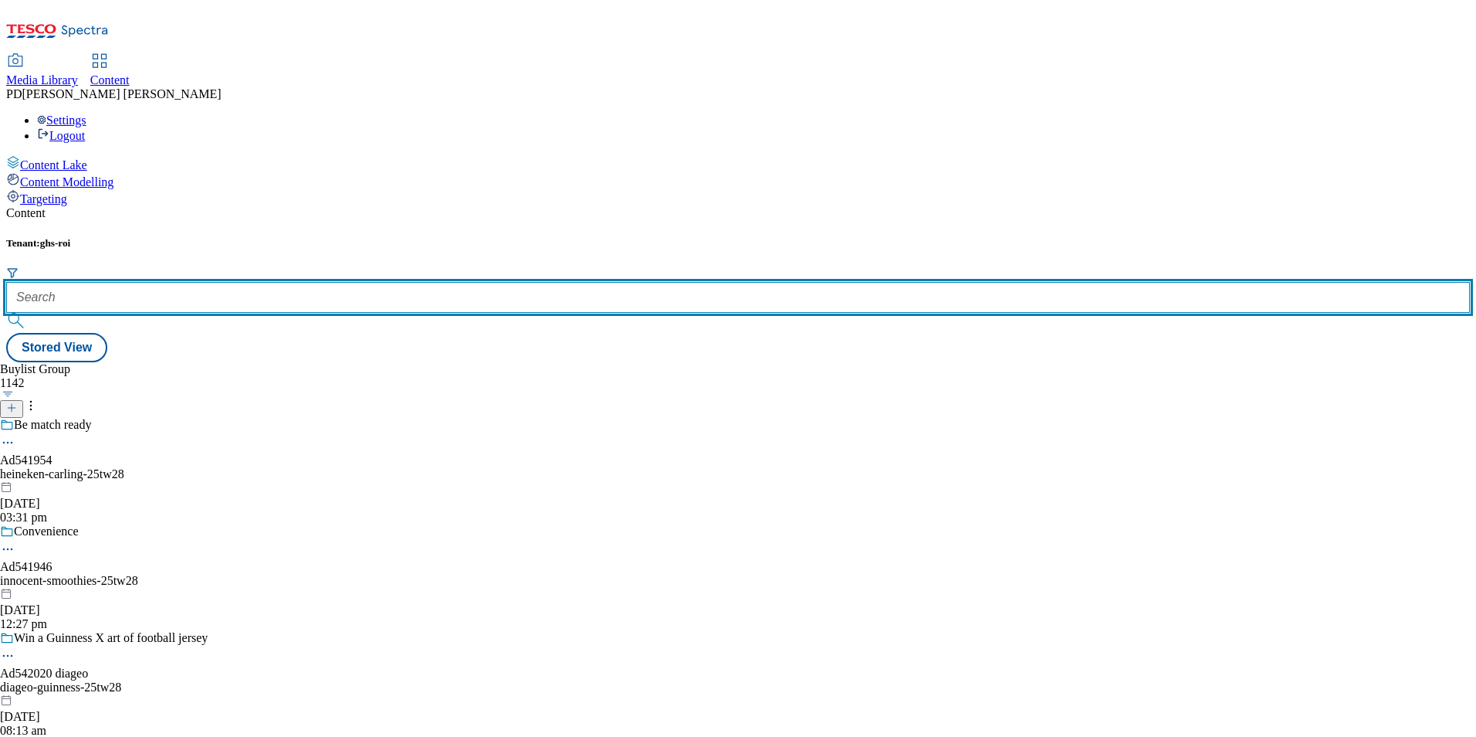
paste input "541852"
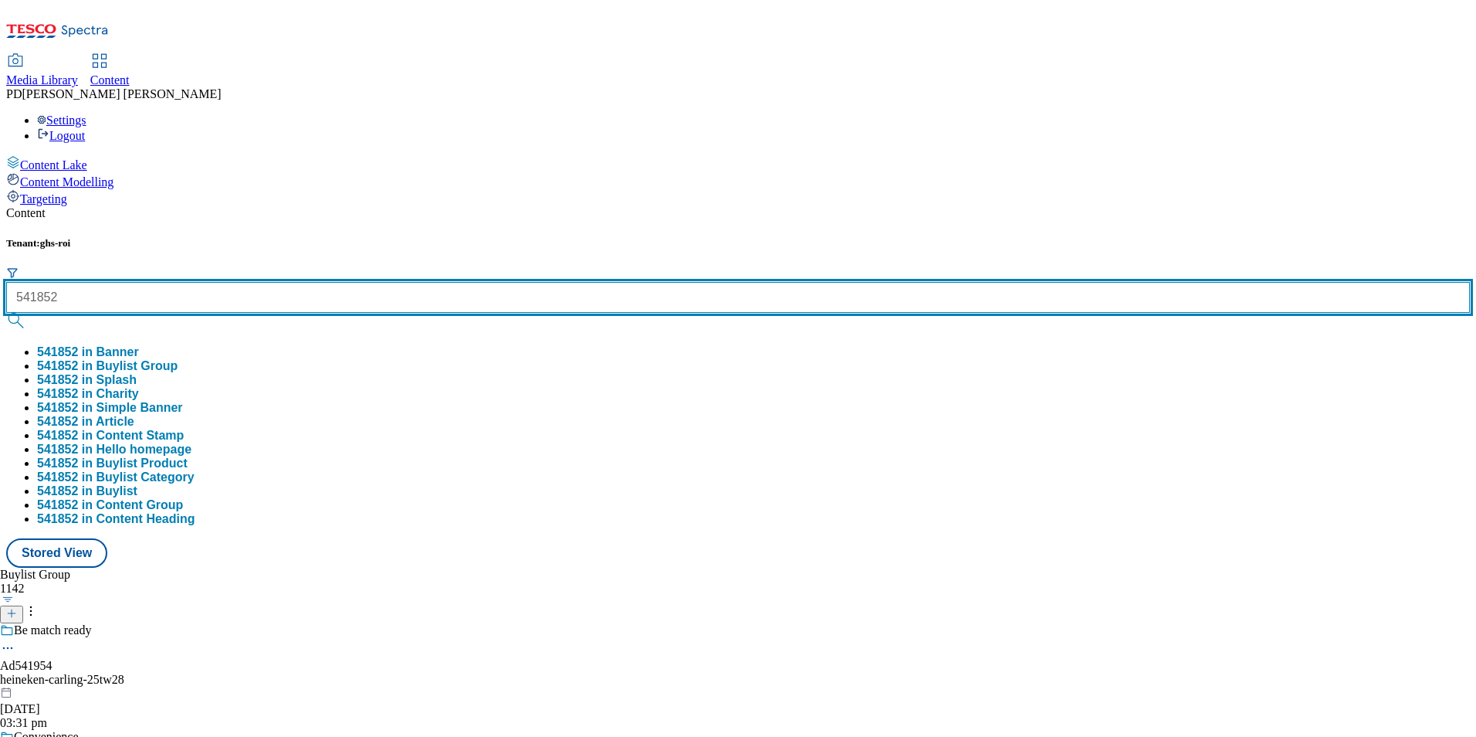
type input "541852"
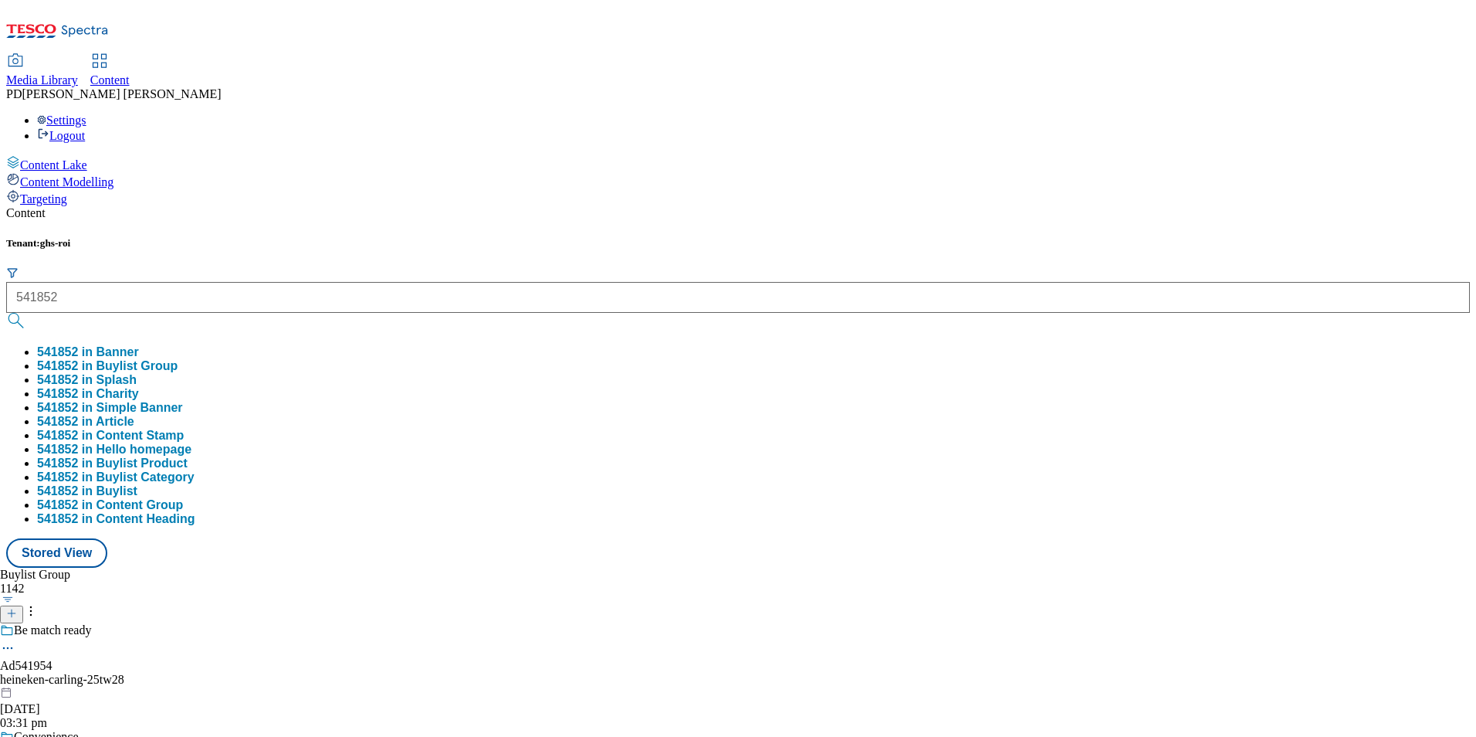
click at [139, 345] on button "541852 in Banner" at bounding box center [88, 352] width 102 height 14
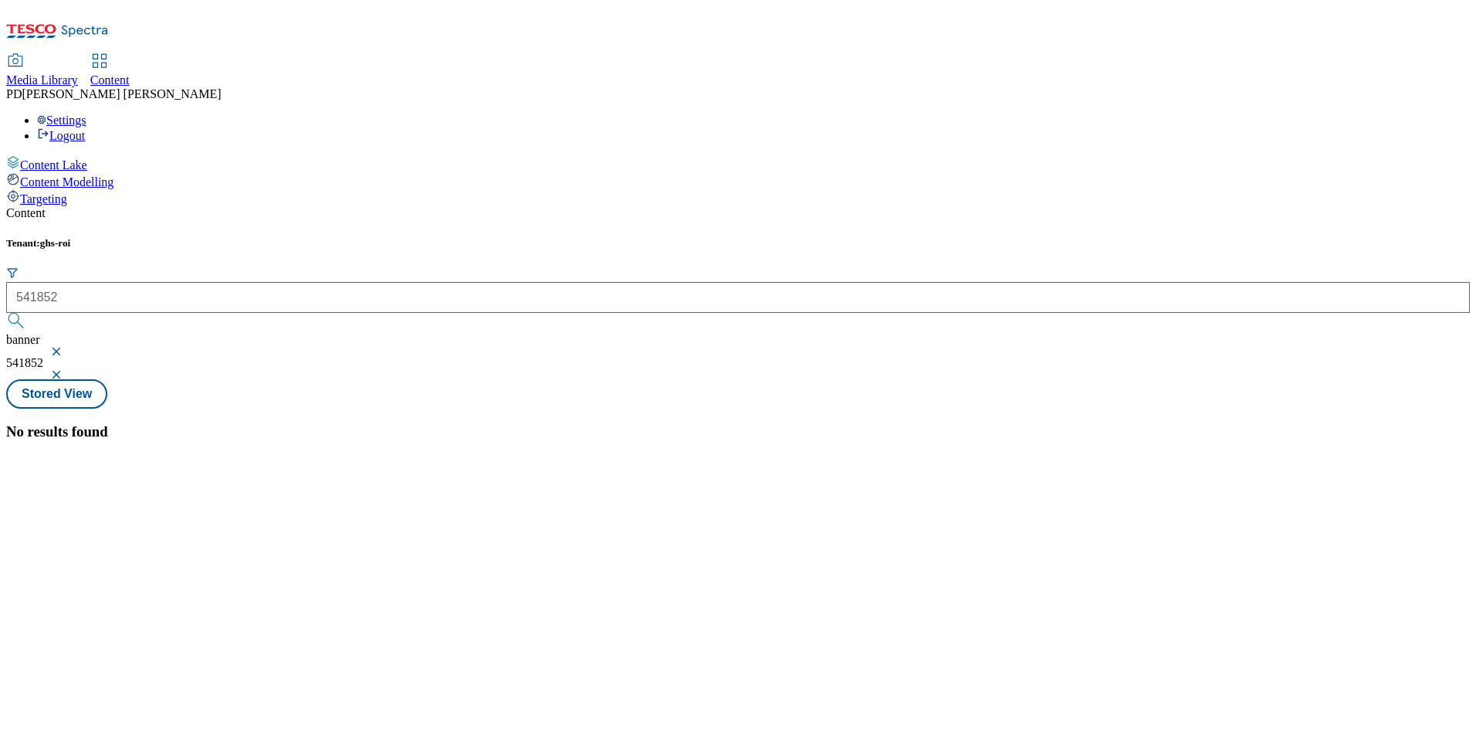
click at [66, 347] on button "button" at bounding box center [57, 351] width 15 height 9
click at [512, 400] on div "No results found" at bounding box center [738, 408] width 1464 height 17
click at [66, 347] on button "button" at bounding box center [57, 351] width 15 height 9
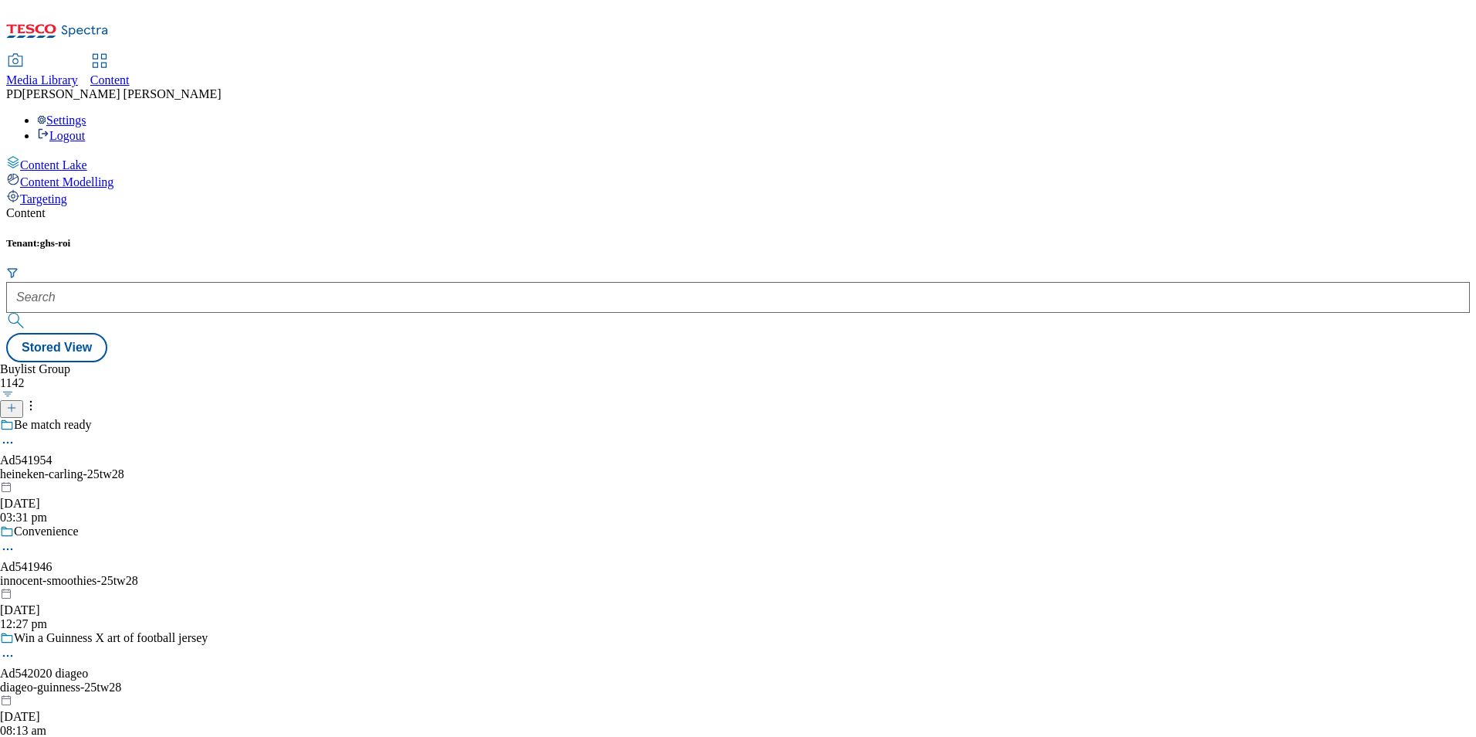
click at [575, 362] on div "Buylist Group 1142 Be match ready Ad541954 heineken-carling-25tw28 28 Aug 2025 …" at bounding box center [738, 362] width 1464 height 0
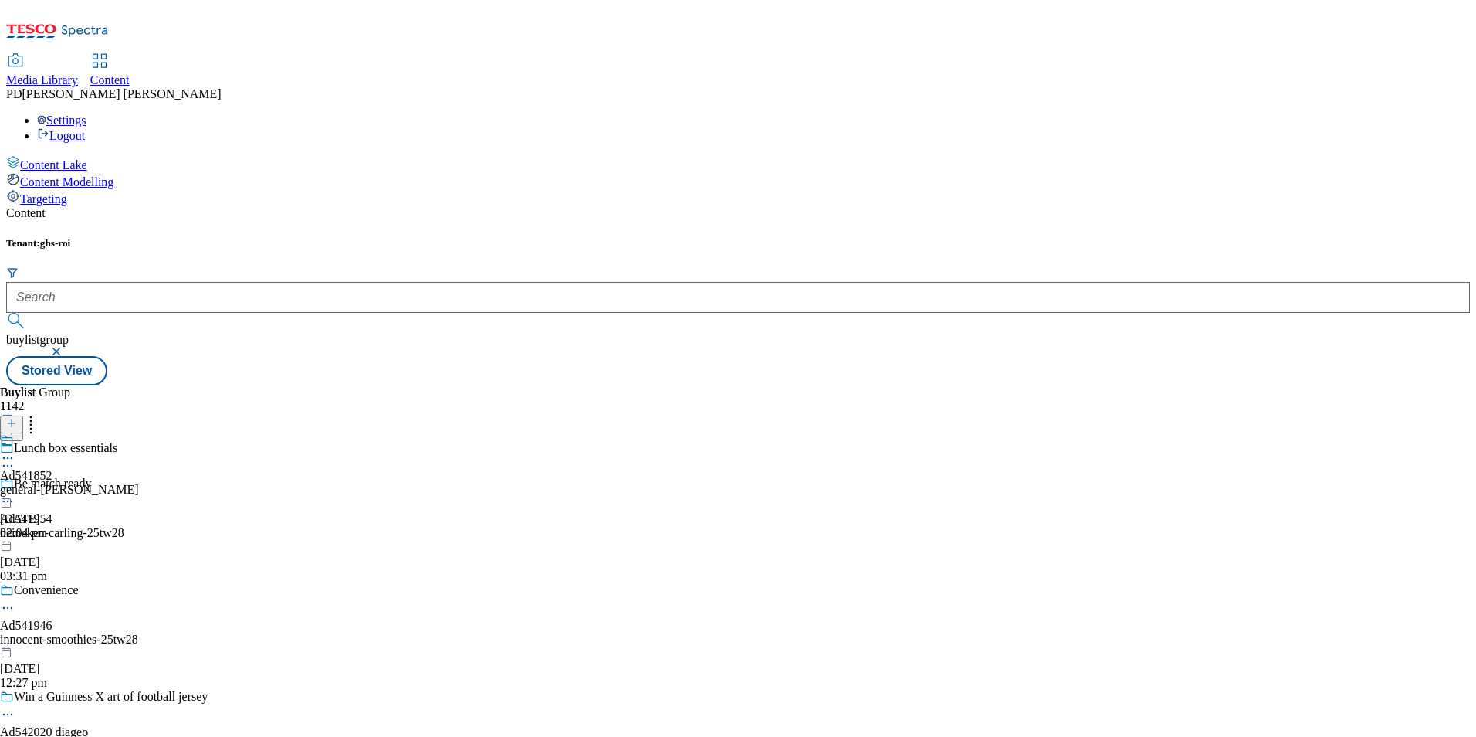
click at [15, 450] on icon at bounding box center [7, 457] width 15 height 15
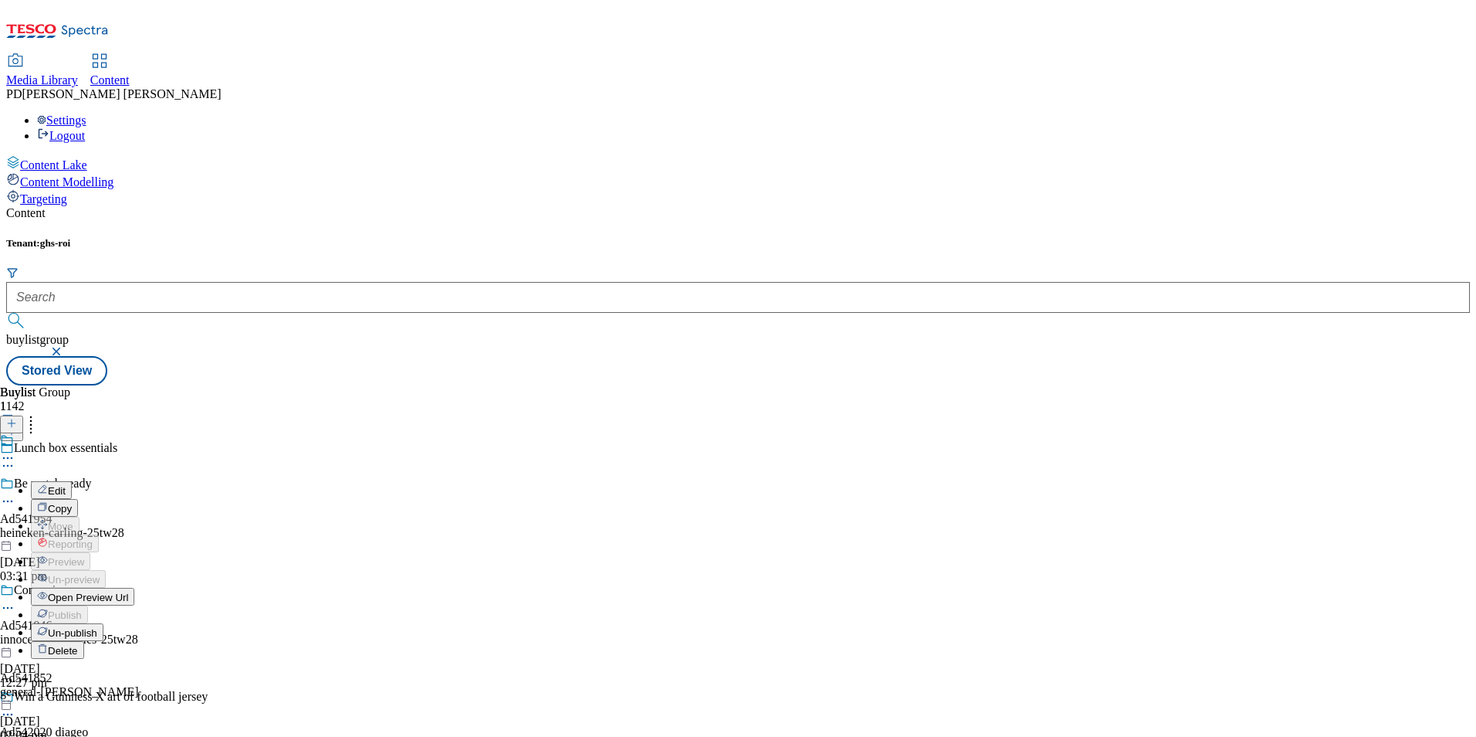
click at [128, 591] on span "Open Preview Url" at bounding box center [88, 597] width 80 height 12
